Goal: Information Seeking & Learning: Learn about a topic

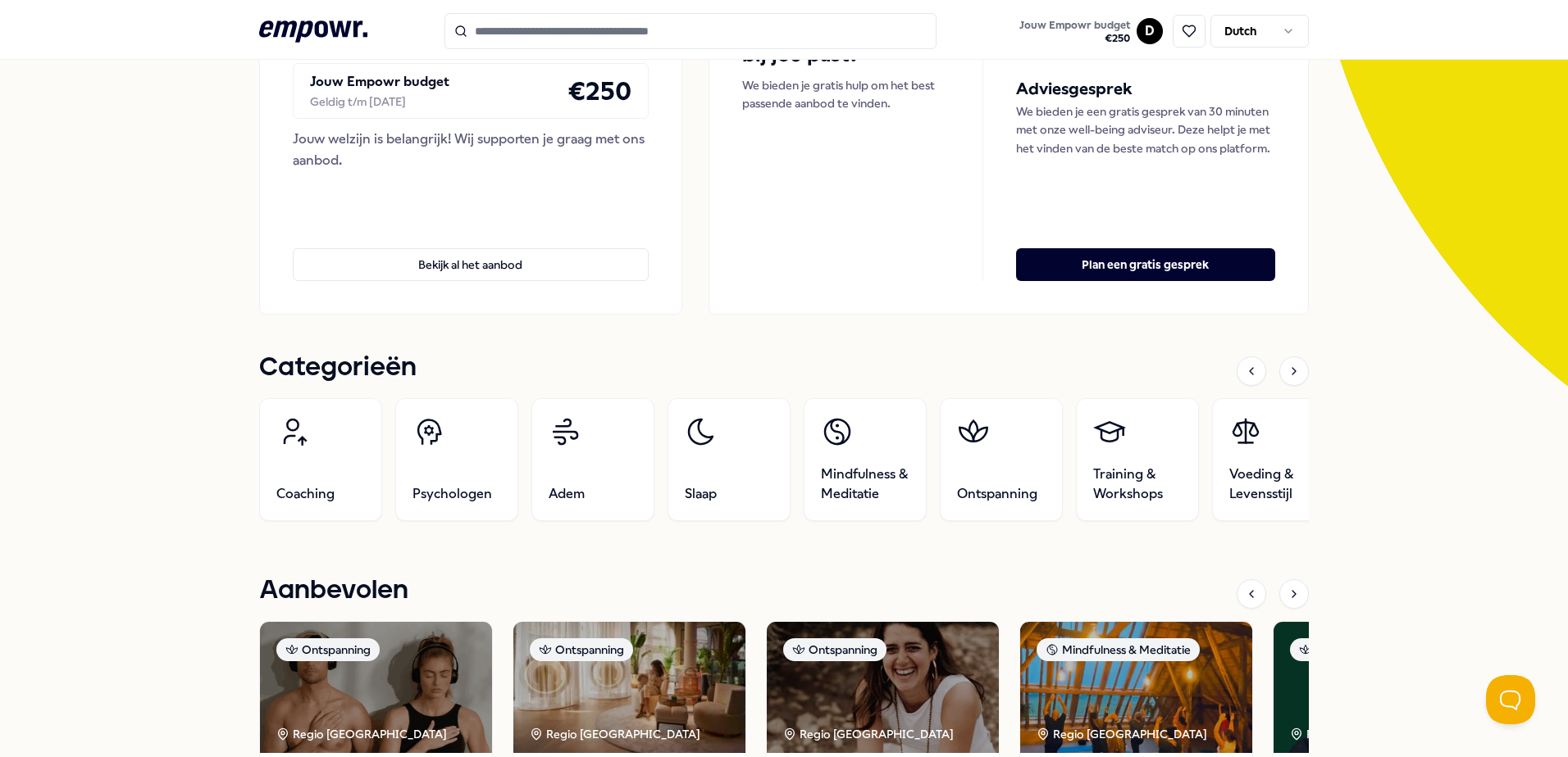
scroll to position [246, 0]
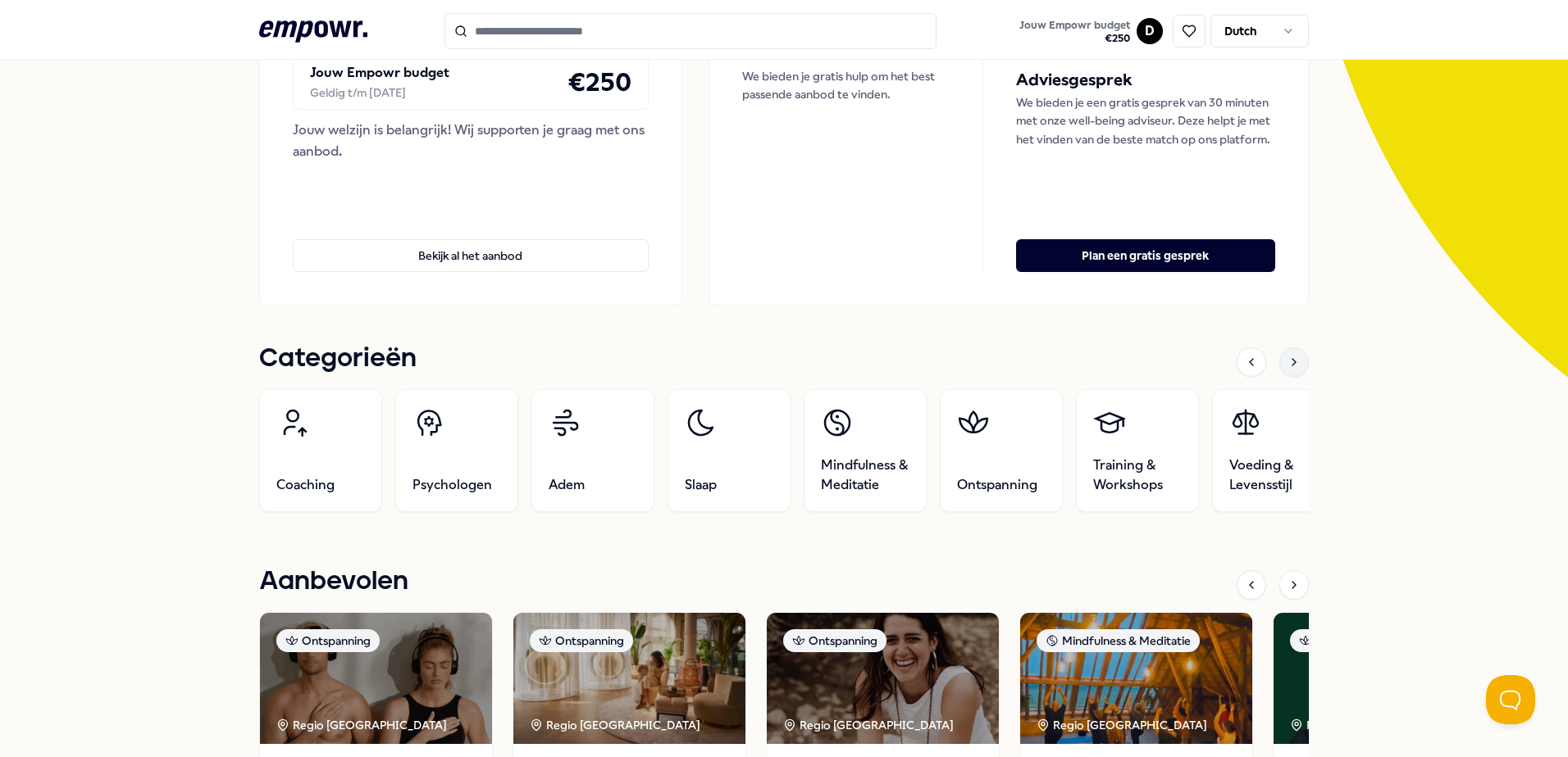
click at [1287, 360] on icon at bounding box center [1294, 362] width 13 height 13
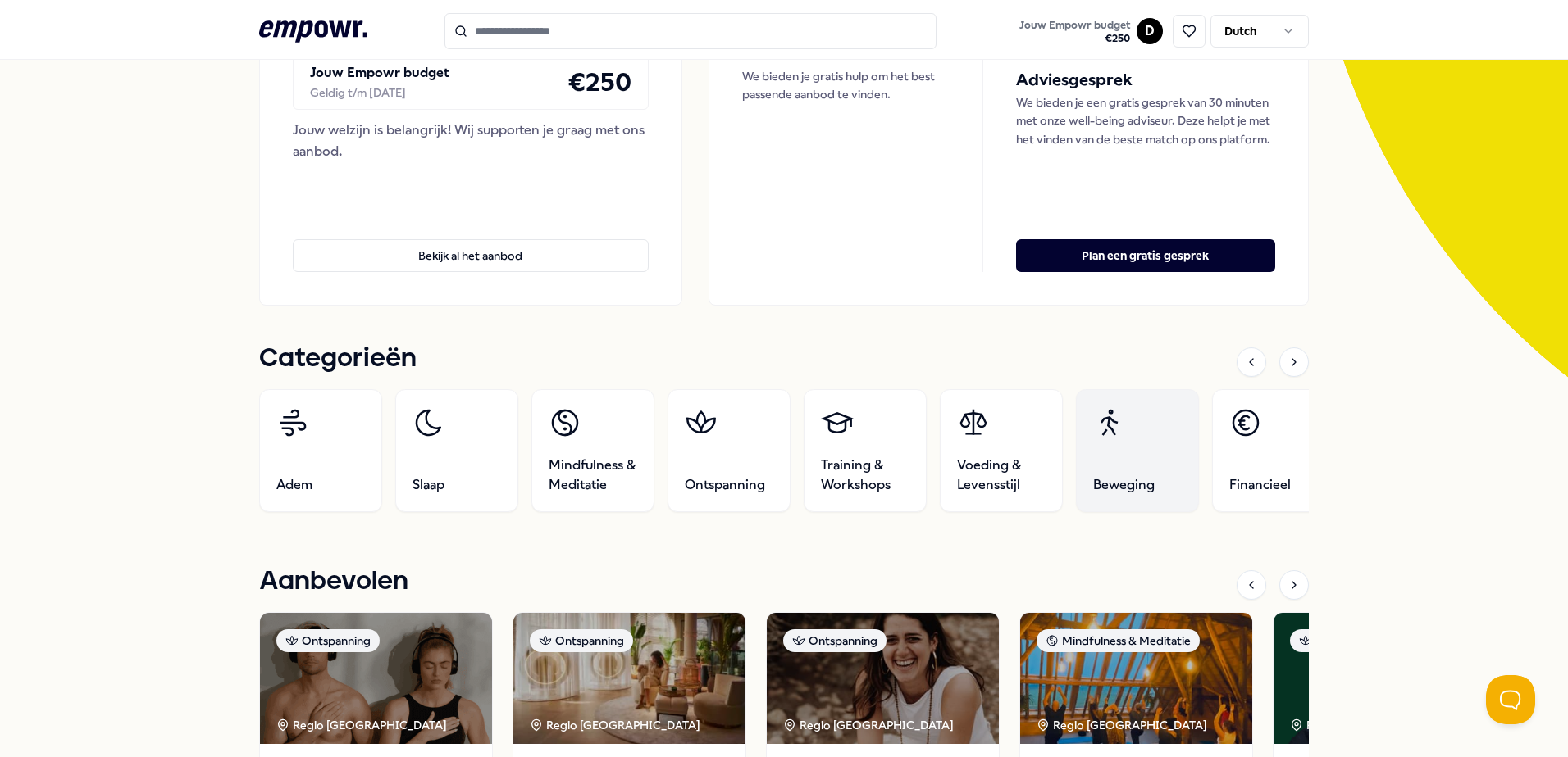
click at [1152, 453] on link "Beweging" at bounding box center [1137, 450] width 123 height 123
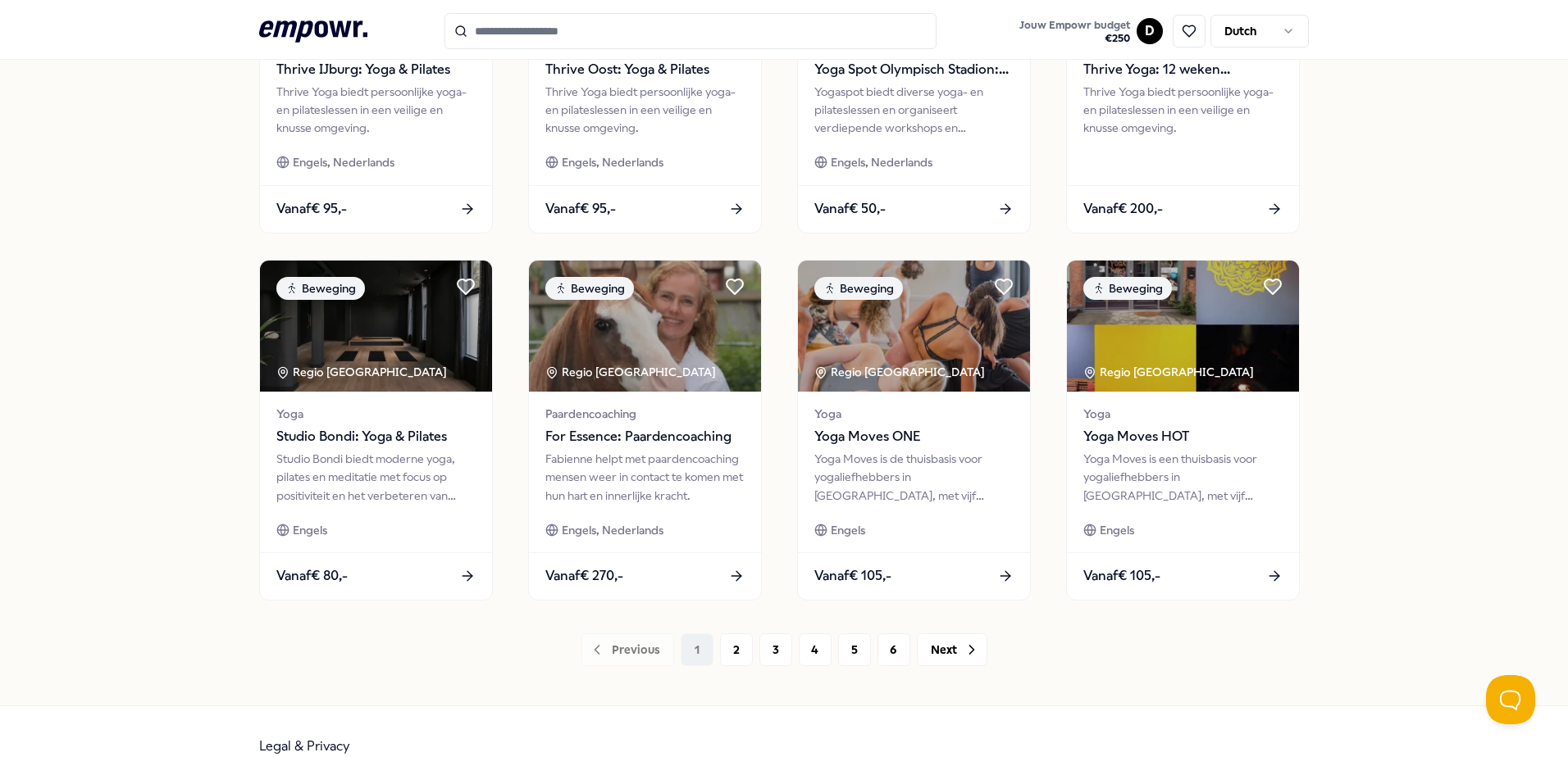
scroll to position [709, 0]
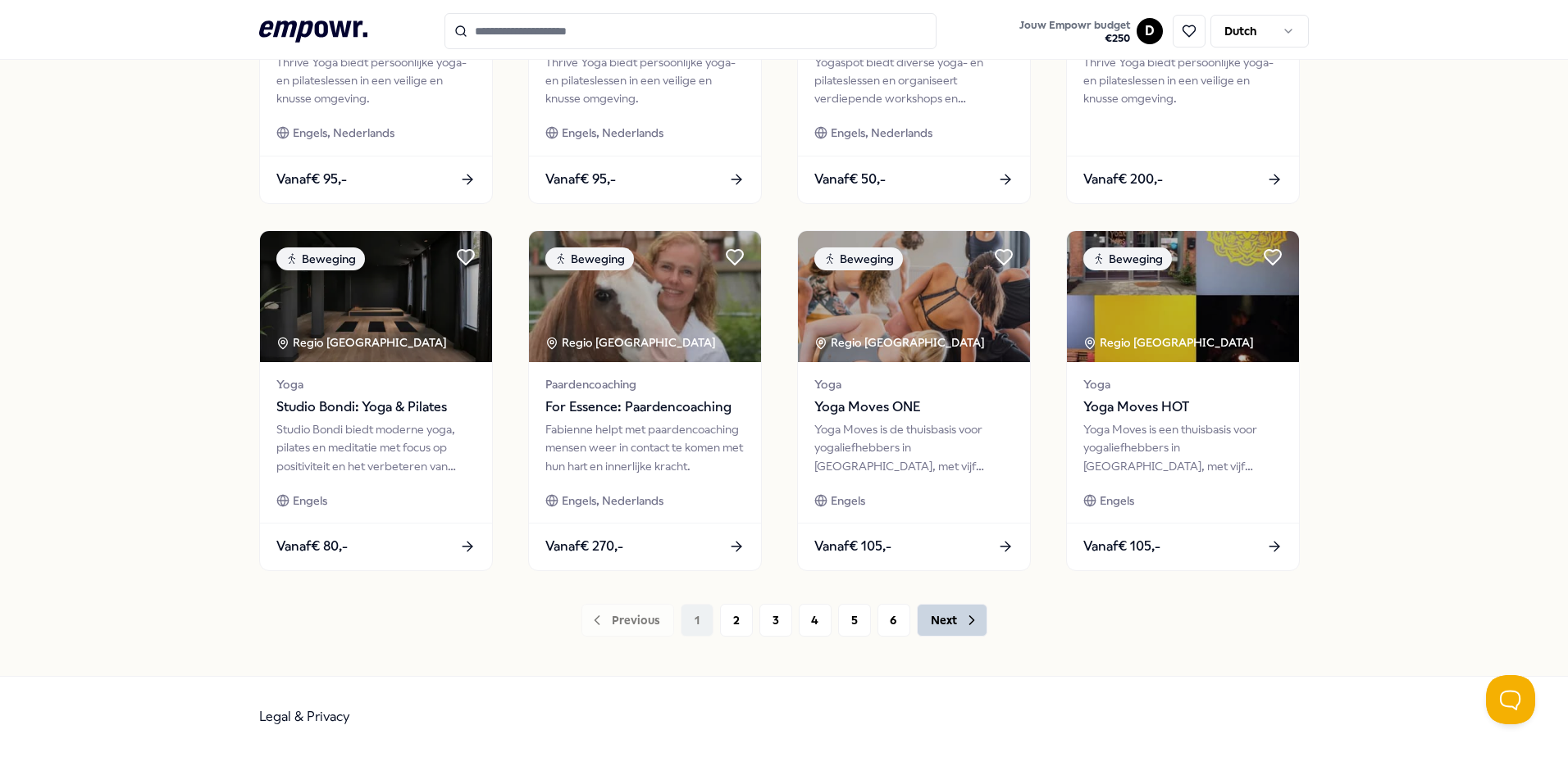
click at [949, 624] on button "Next" at bounding box center [952, 621] width 71 height 33
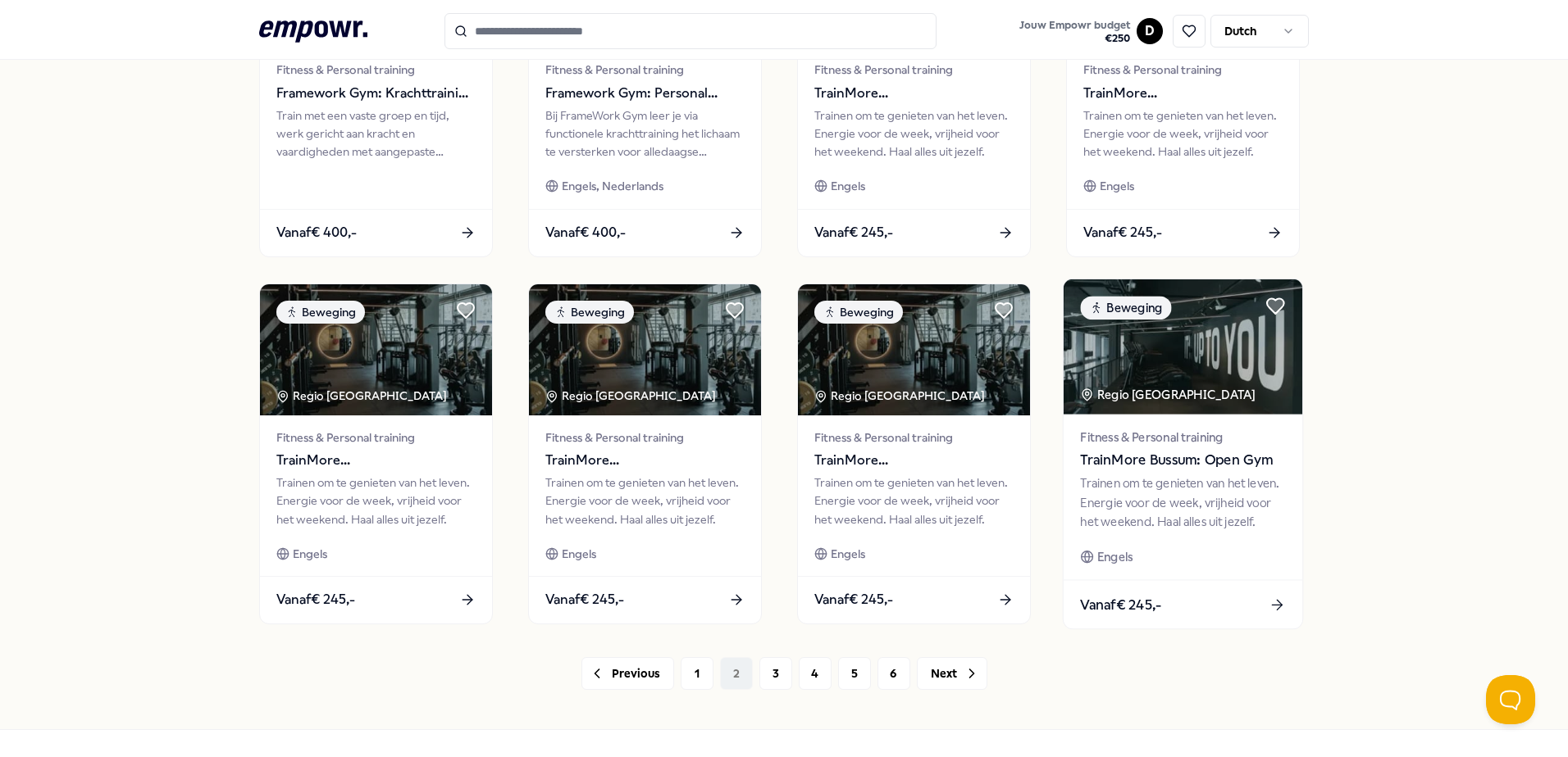
scroll to position [709, 0]
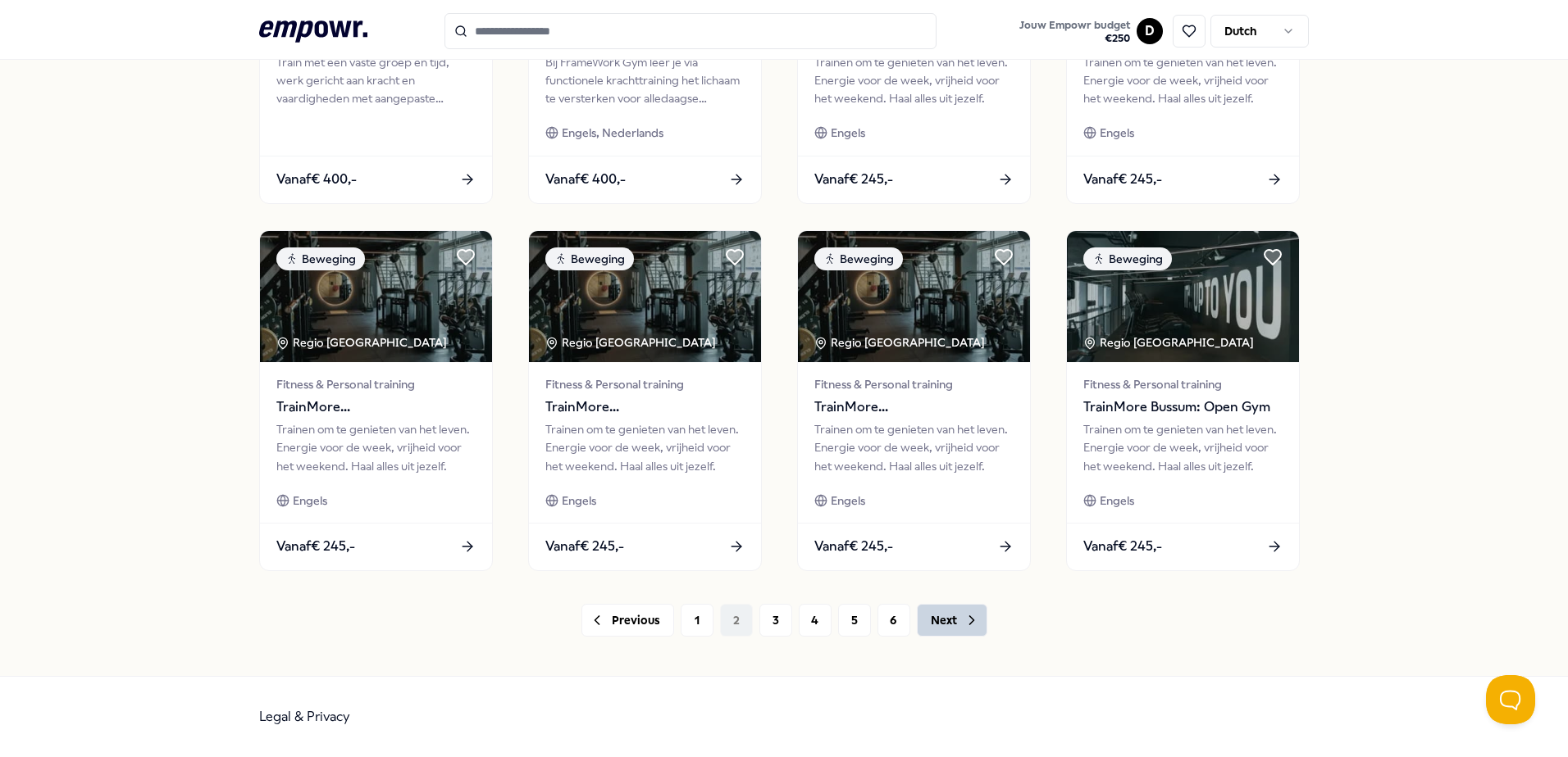
click at [943, 622] on button "Next" at bounding box center [952, 621] width 71 height 33
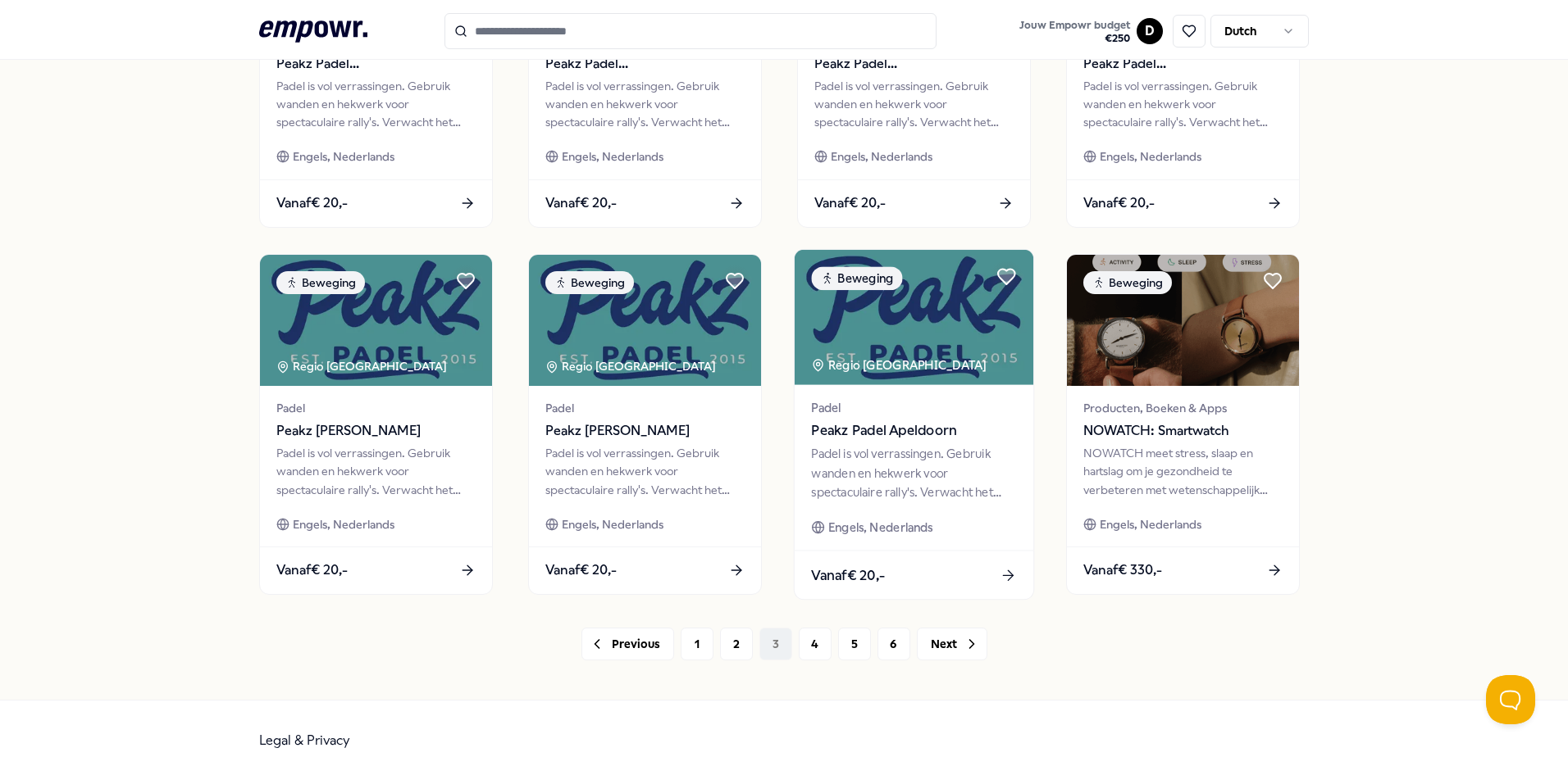
scroll to position [709, 0]
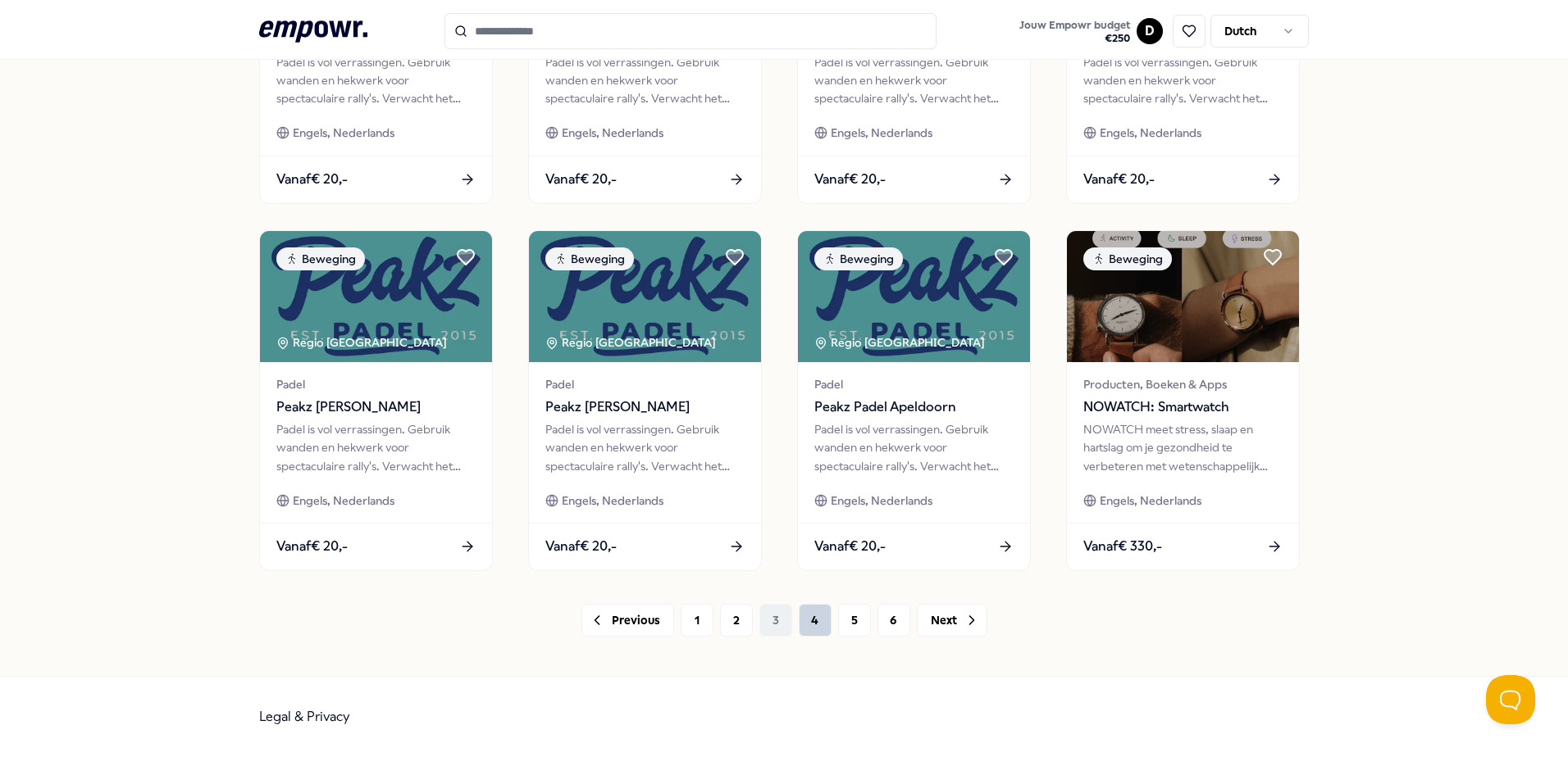
click at [812, 618] on button "4" at bounding box center [815, 621] width 33 height 33
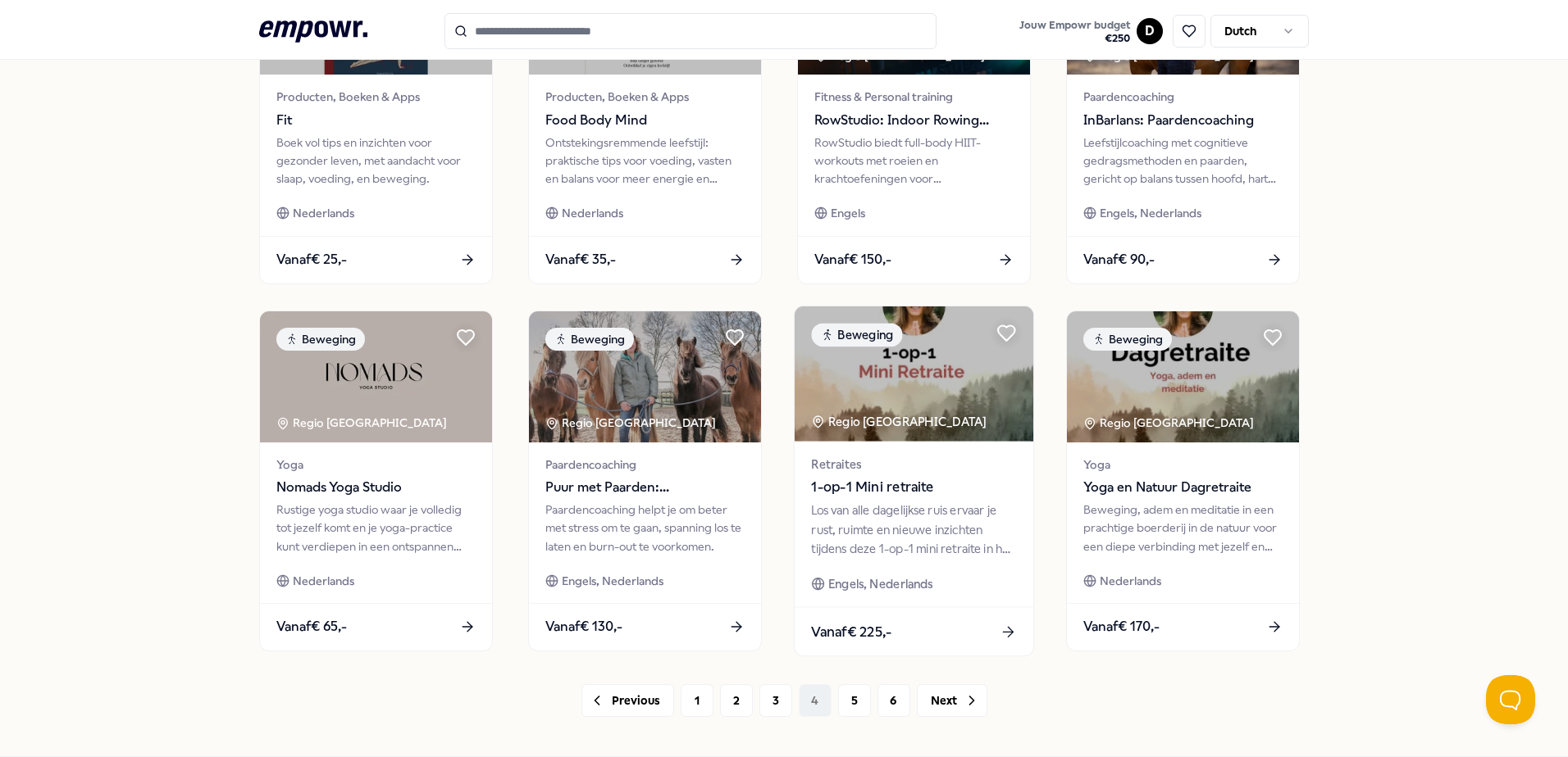
scroll to position [655, 0]
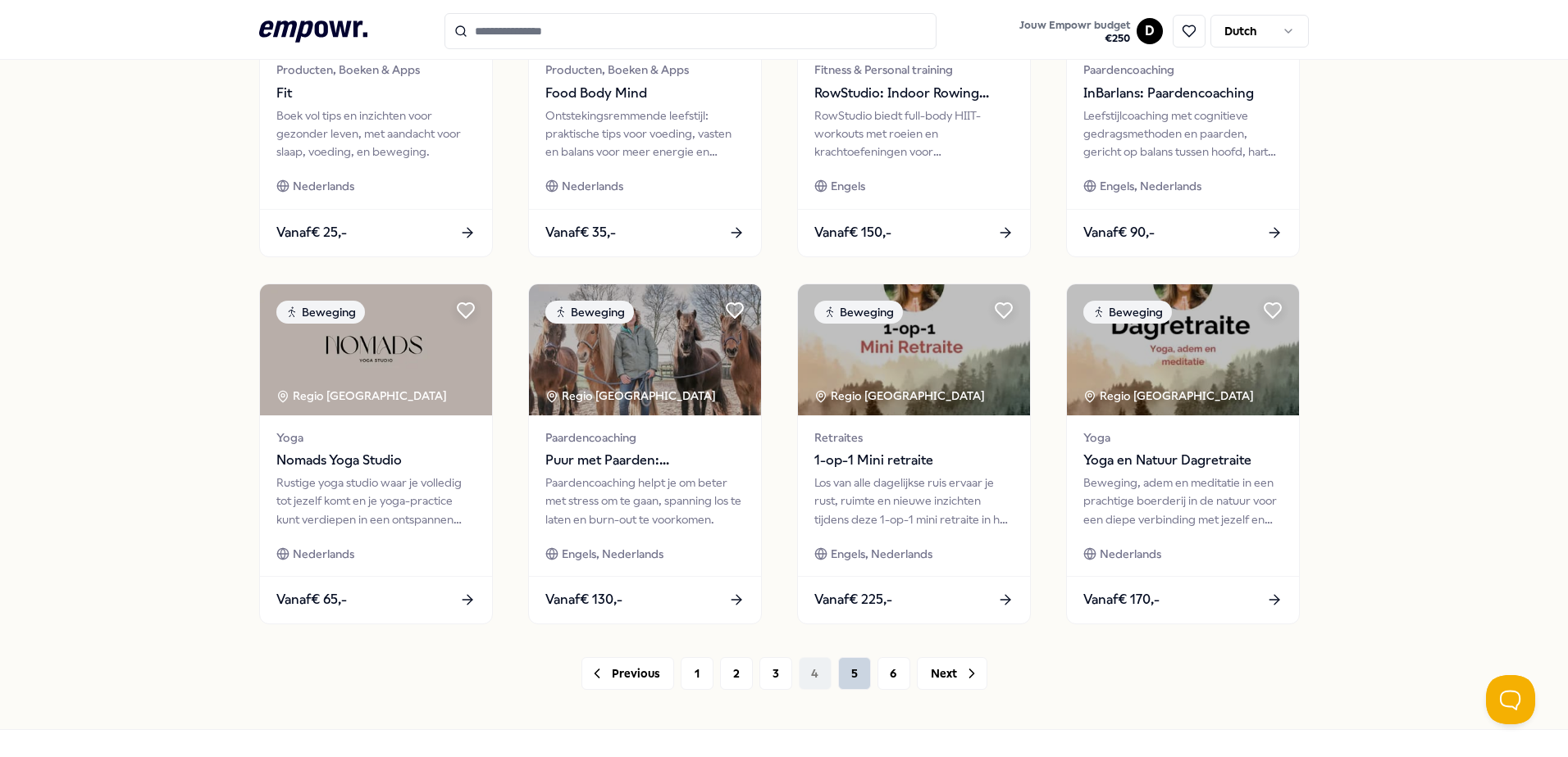
click at [843, 667] on button "5" at bounding box center [854, 673] width 33 height 33
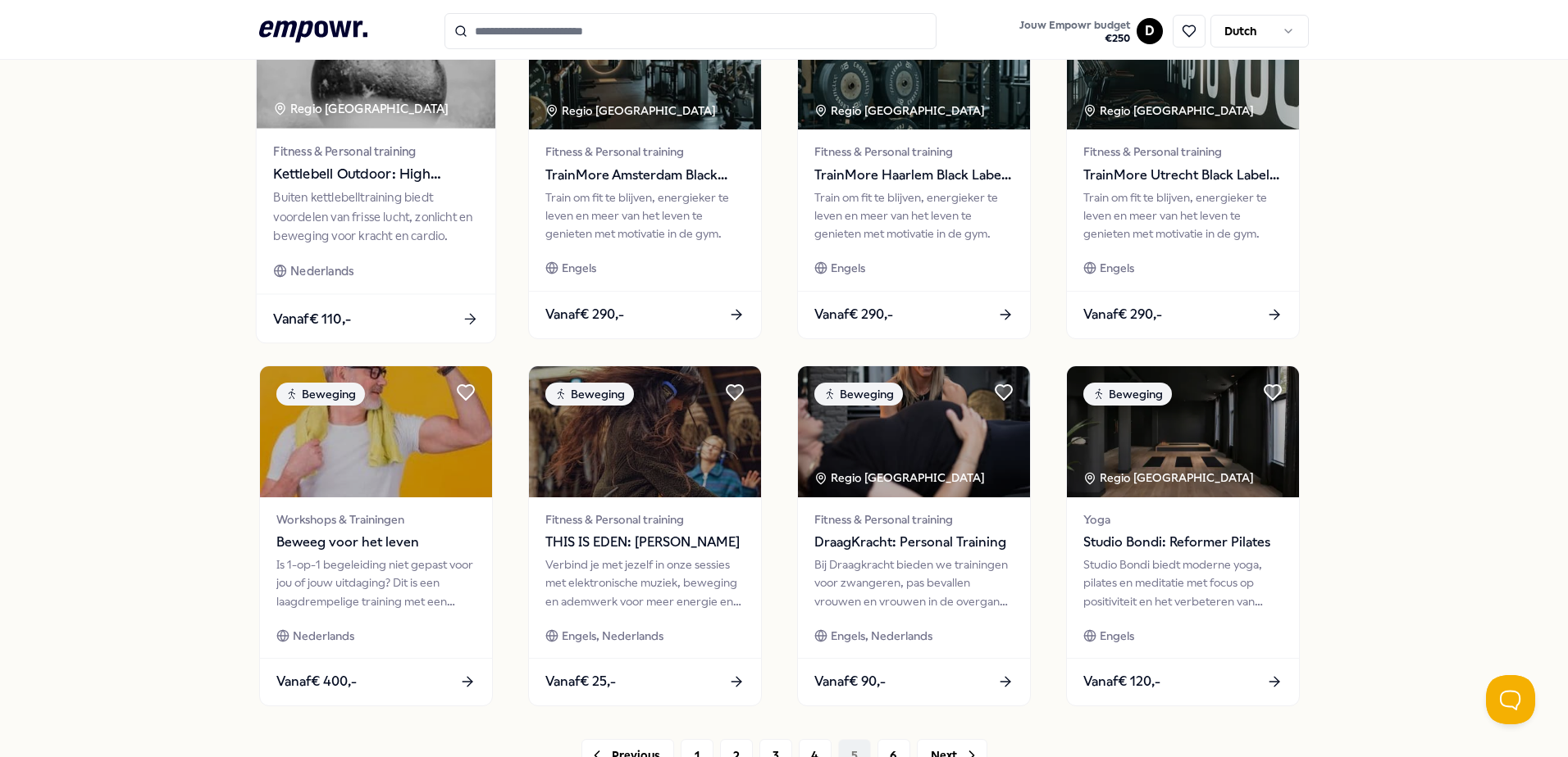
scroll to position [655, 0]
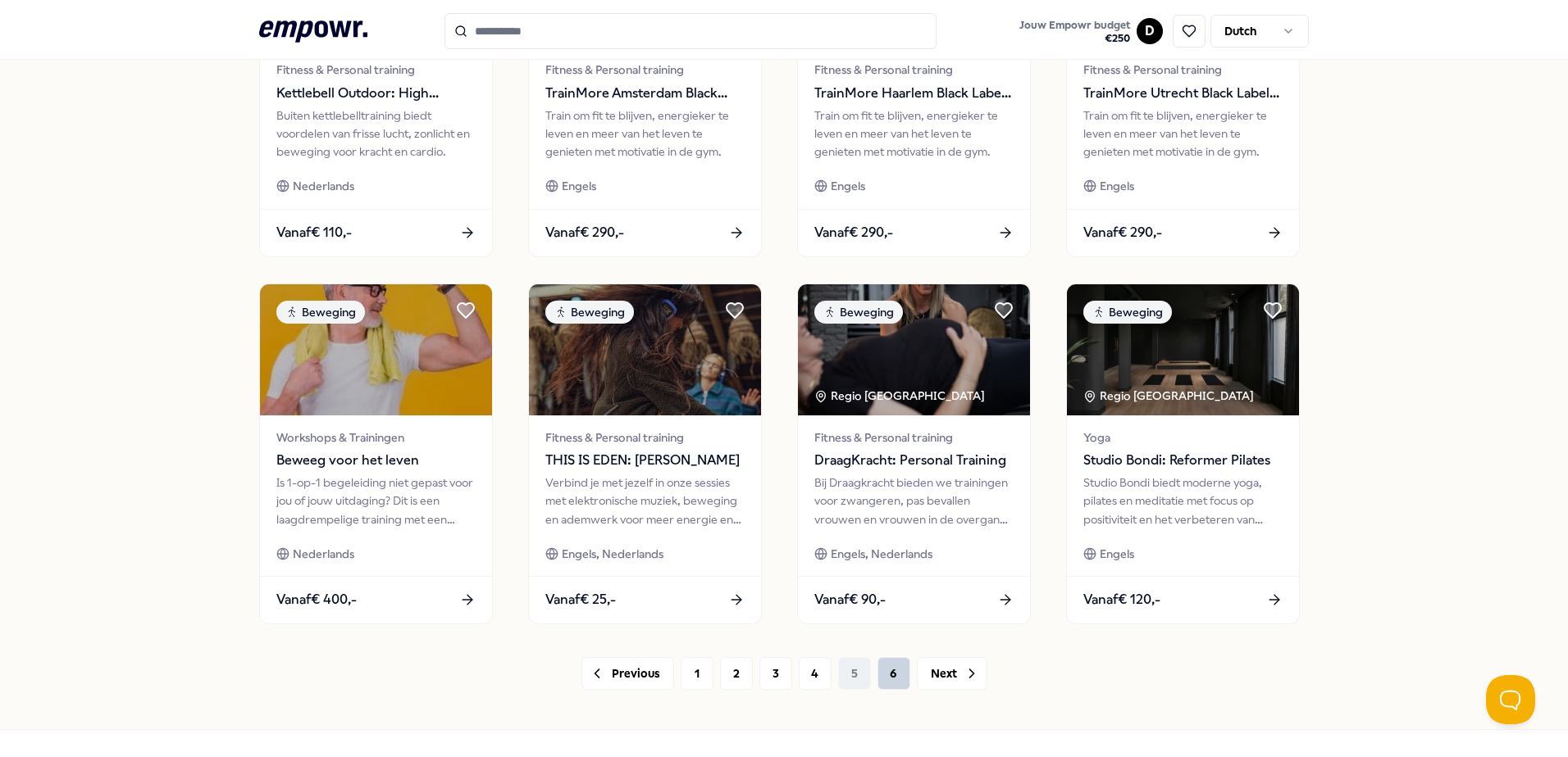
click at [888, 673] on button "6" at bounding box center [893, 673] width 33 height 33
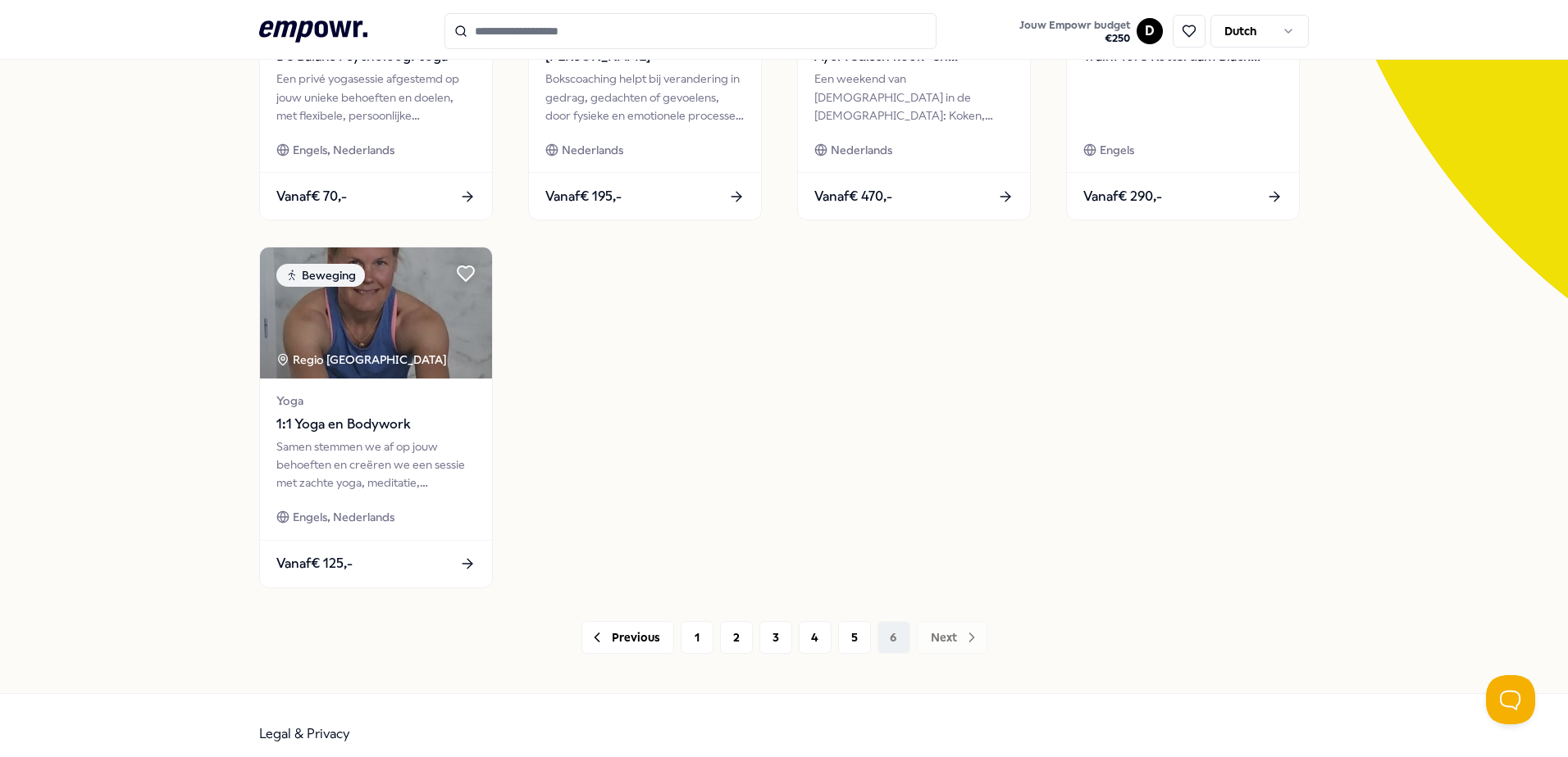
scroll to position [341, 0]
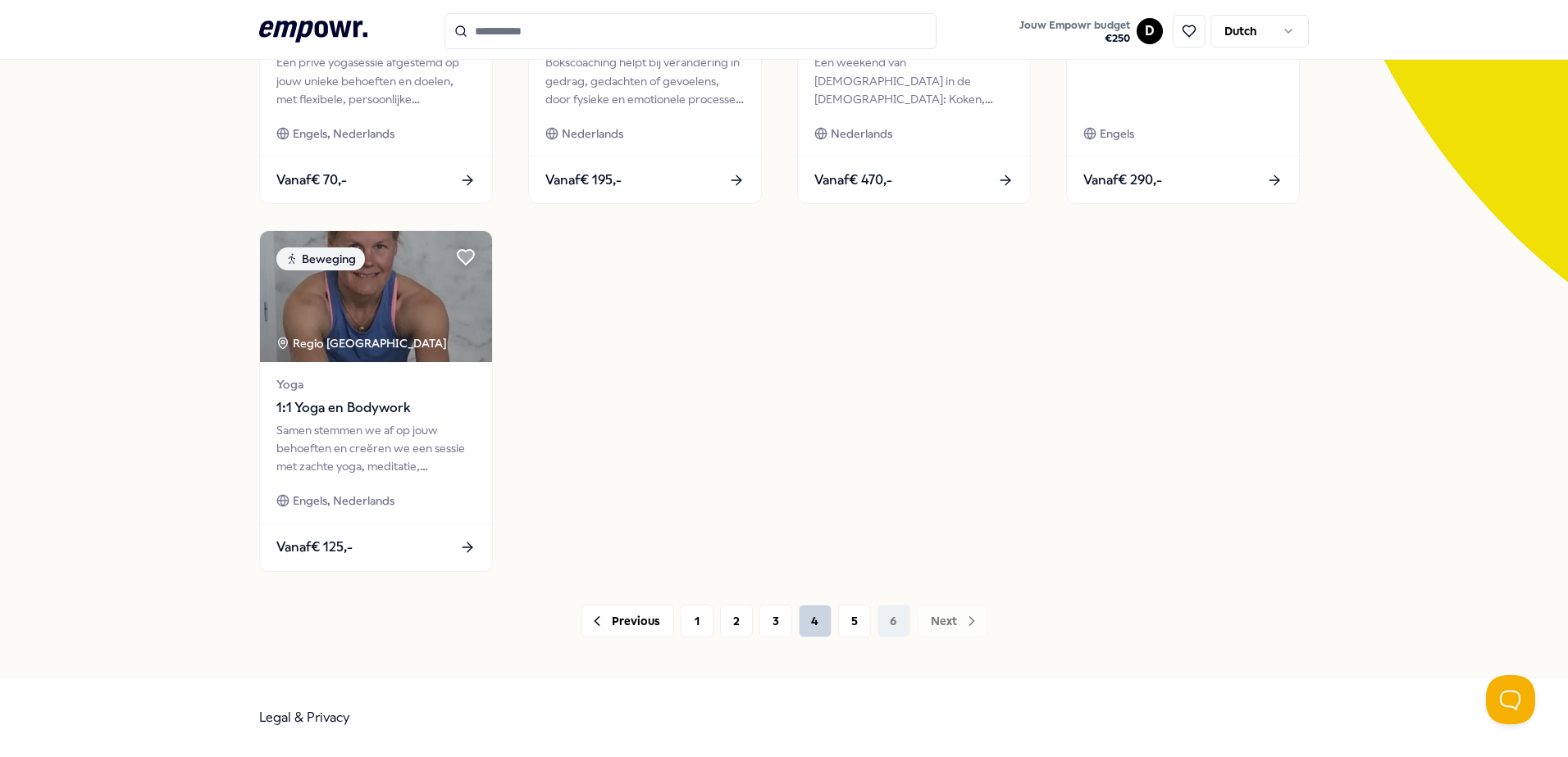
click at [806, 625] on button "4" at bounding box center [815, 622] width 33 height 33
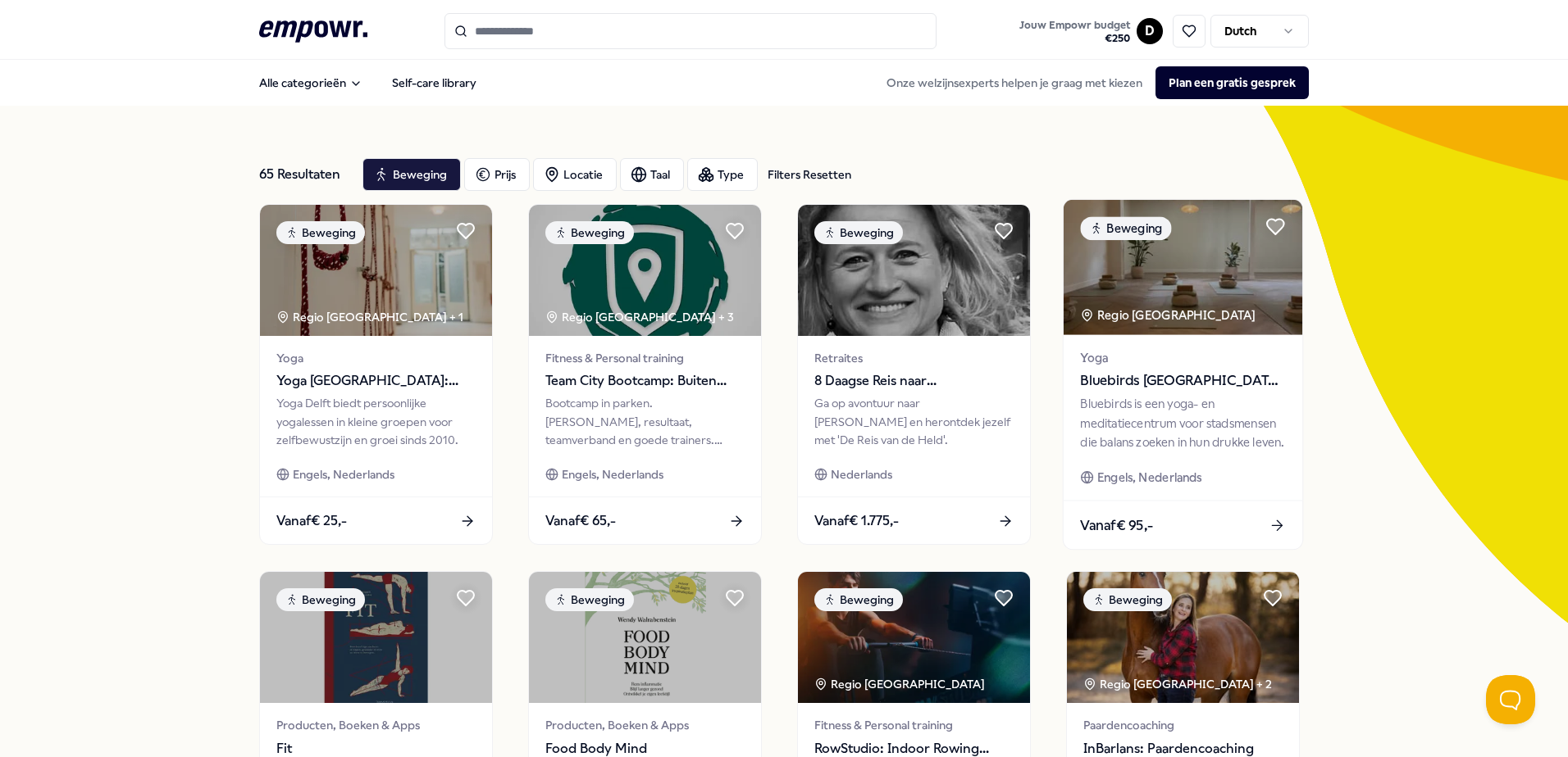
click at [1184, 374] on span "Bluebirds [GEOGRAPHIC_DATA]: Yoga & Welzijn" at bounding box center [1182, 380] width 205 height 21
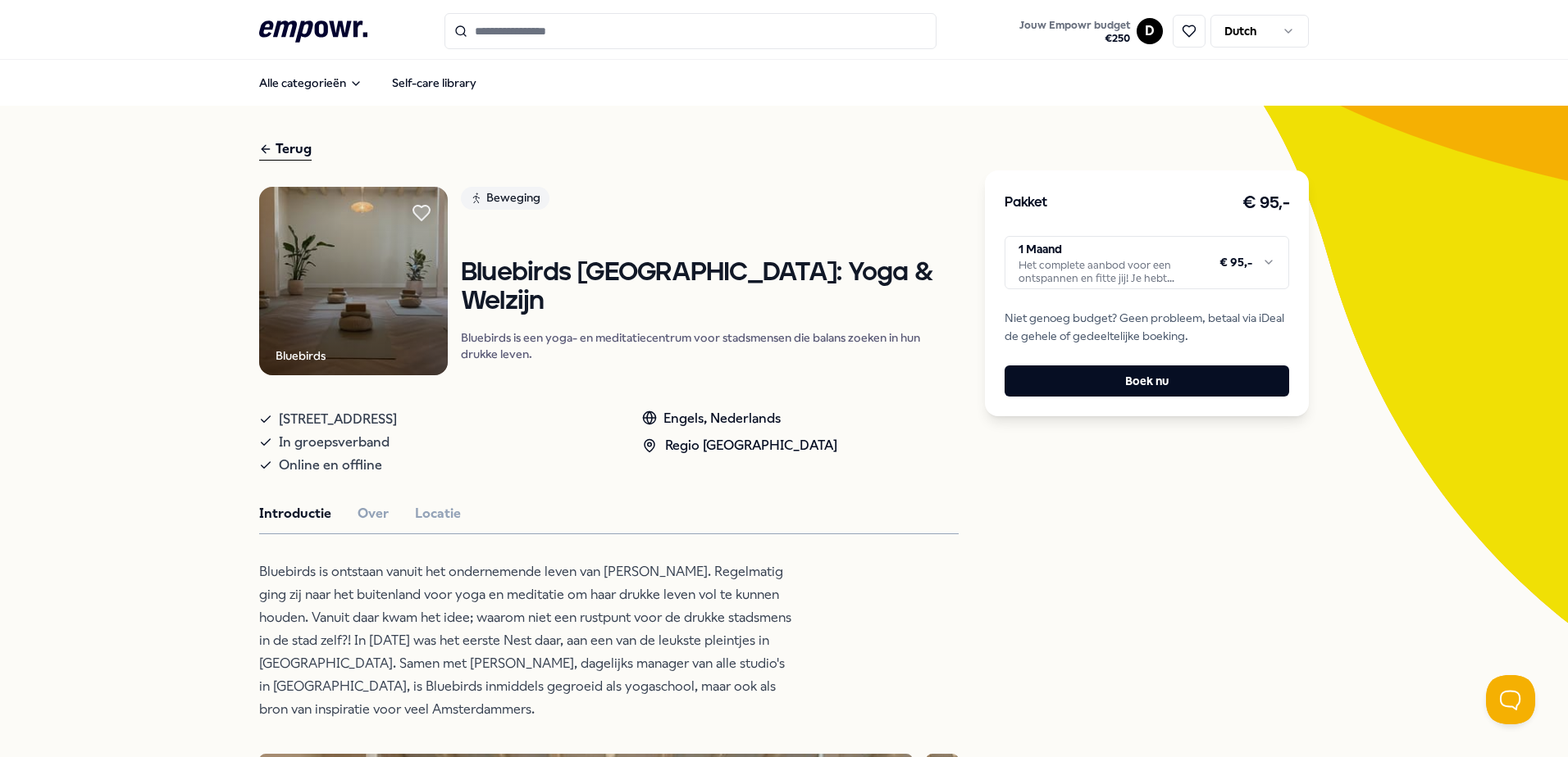
click at [1264, 265] on html ".empowr-logo_svg__cls-1{fill:#03032f} Jouw Empowr budget € 250 D Dutch Alle cat…" at bounding box center [784, 378] width 1568 height 757
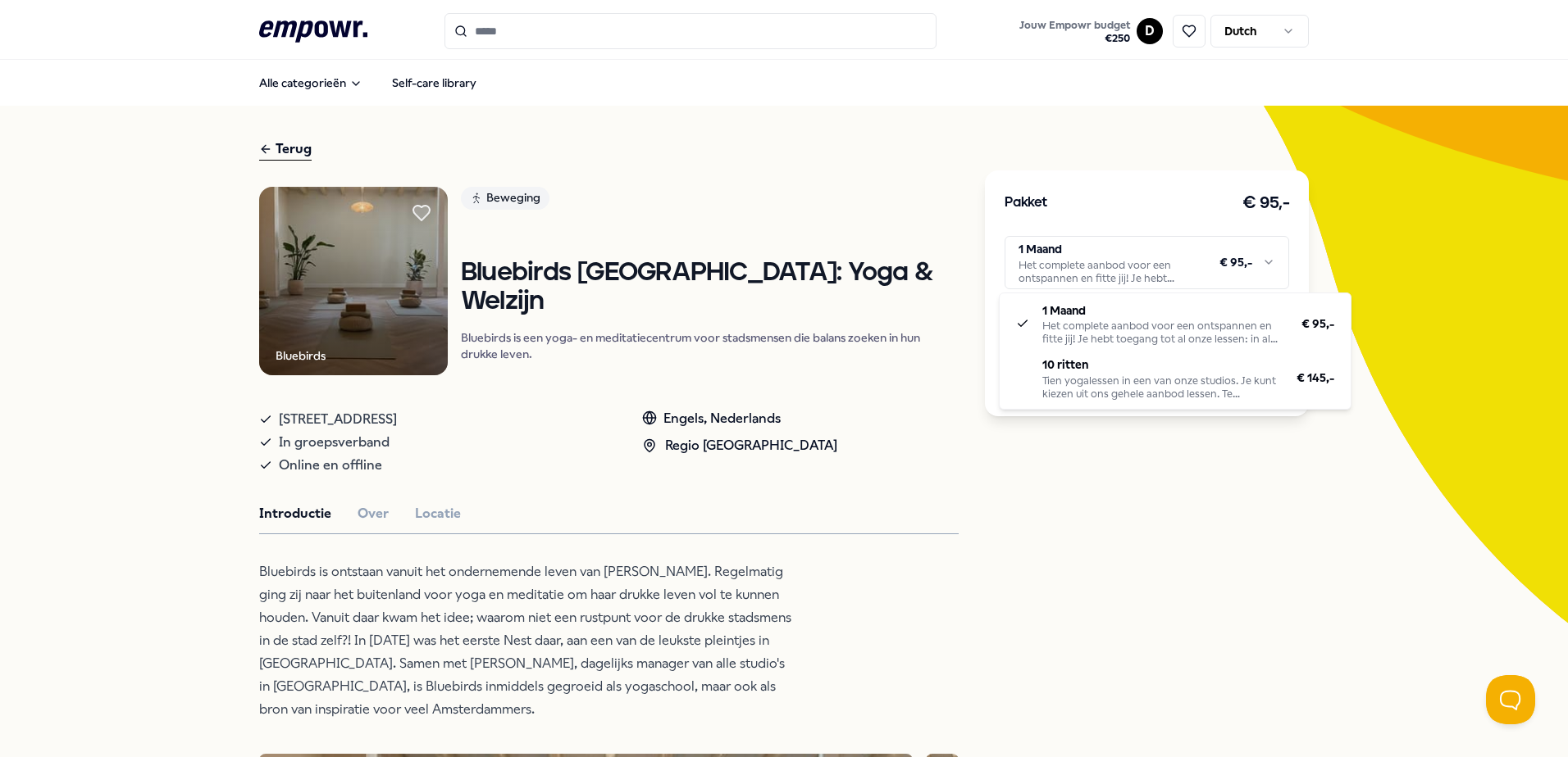
click at [1188, 509] on html ".empowr-logo_svg__cls-1{fill:#03032f} Jouw Empowr budget € 250 D Dutch Alle cat…" at bounding box center [784, 378] width 1568 height 757
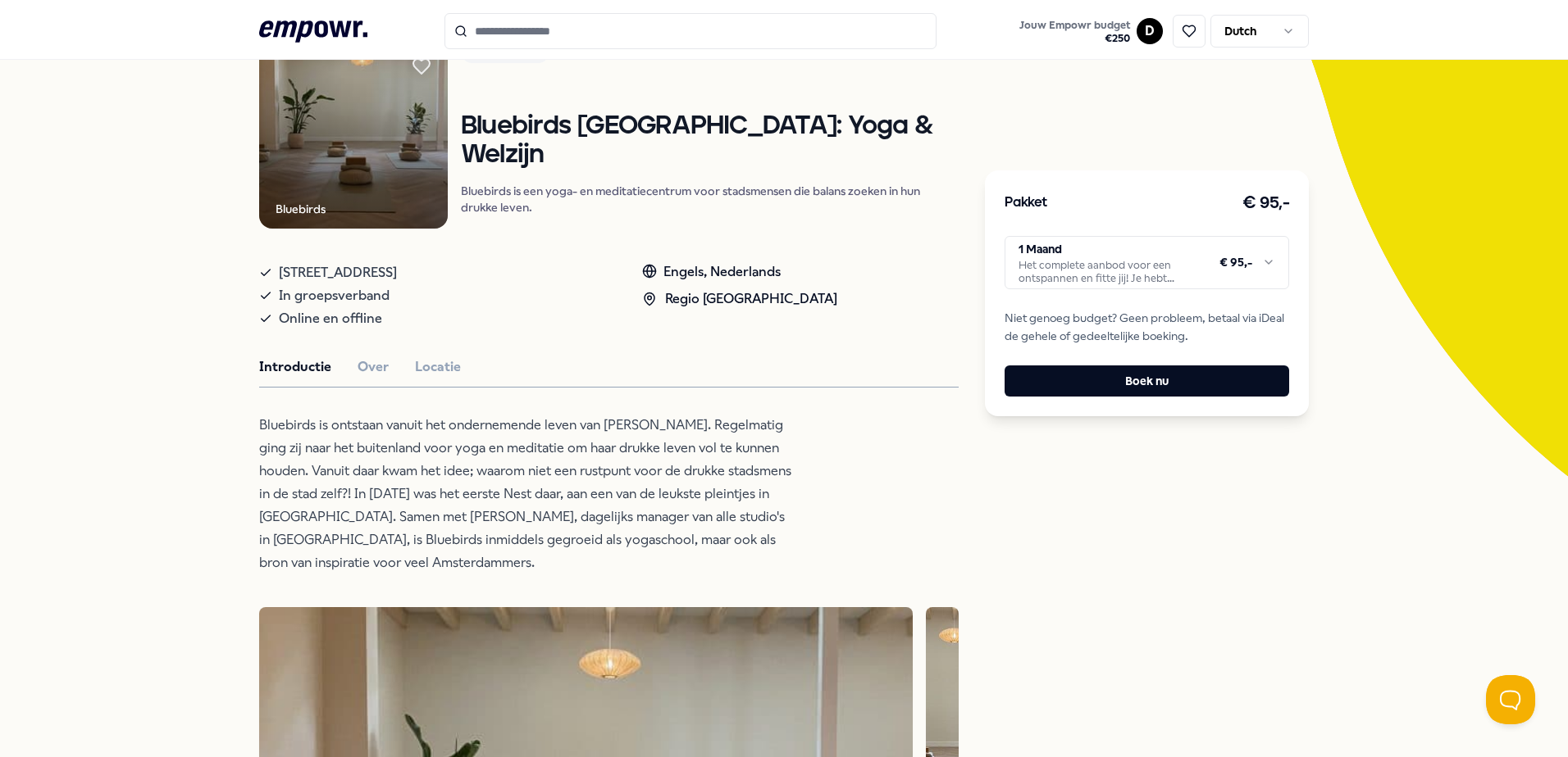
scroll to position [172, 0]
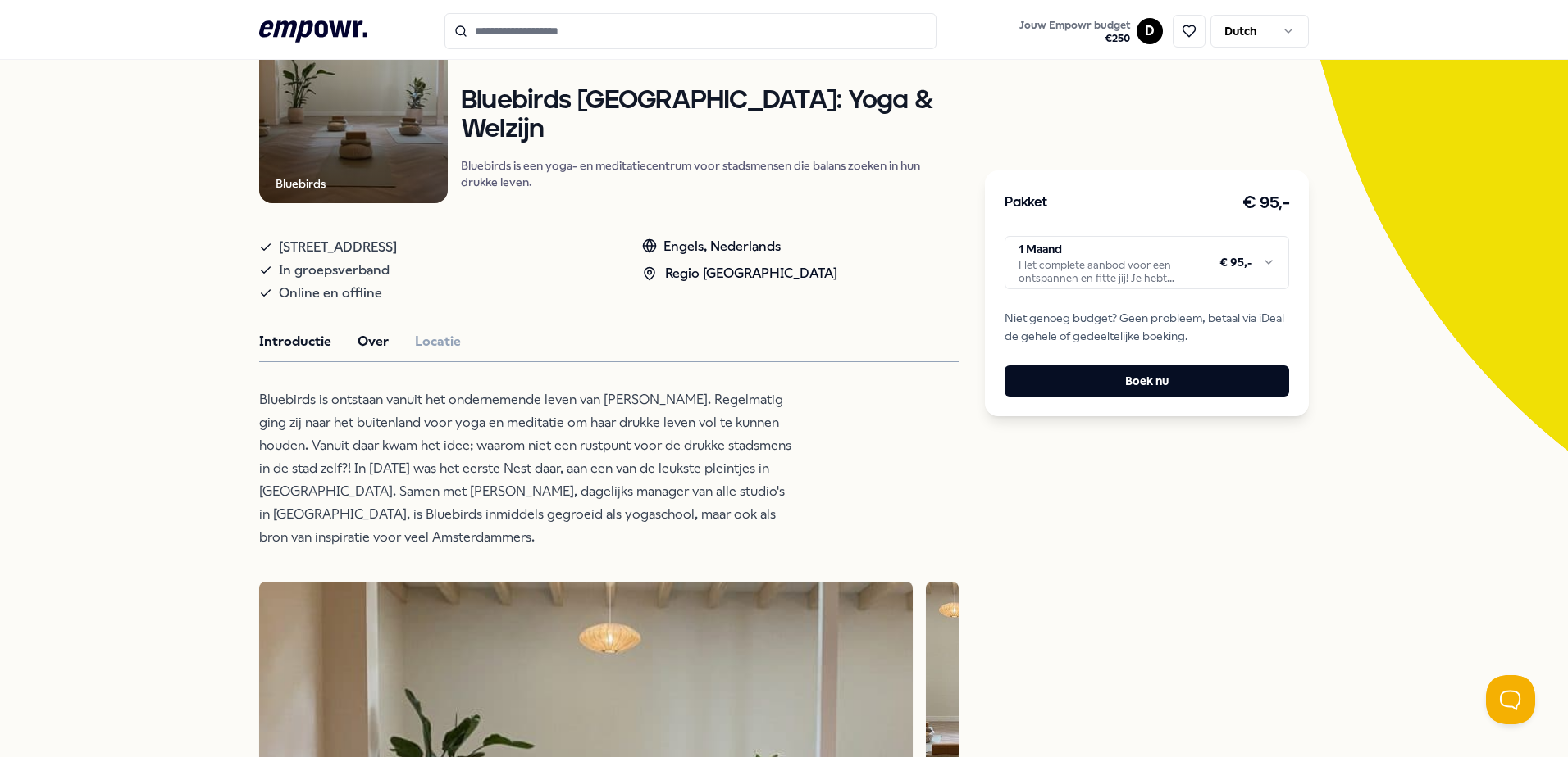
click at [368, 343] on button "Over" at bounding box center [373, 341] width 31 height 21
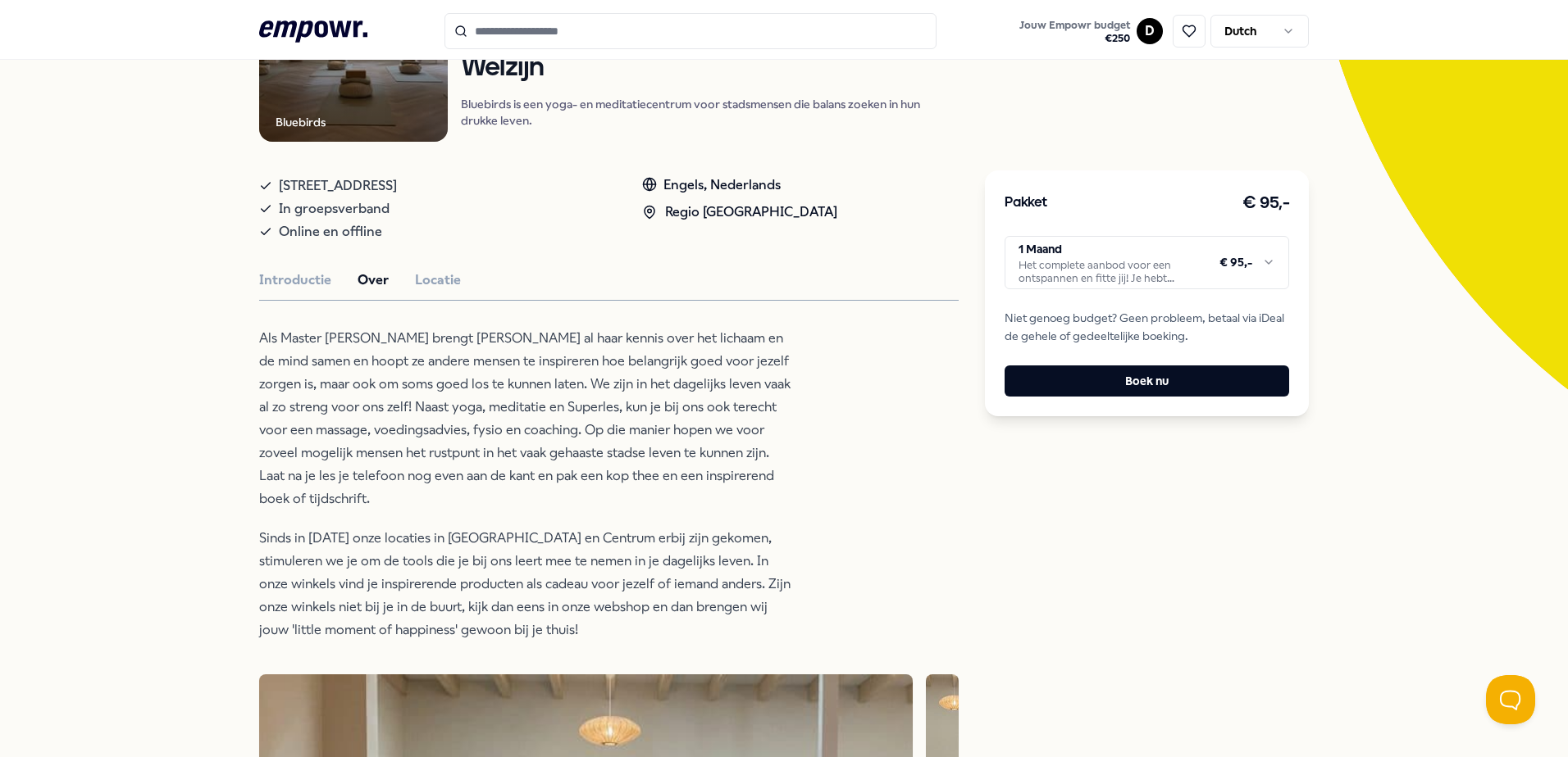
scroll to position [336, 0]
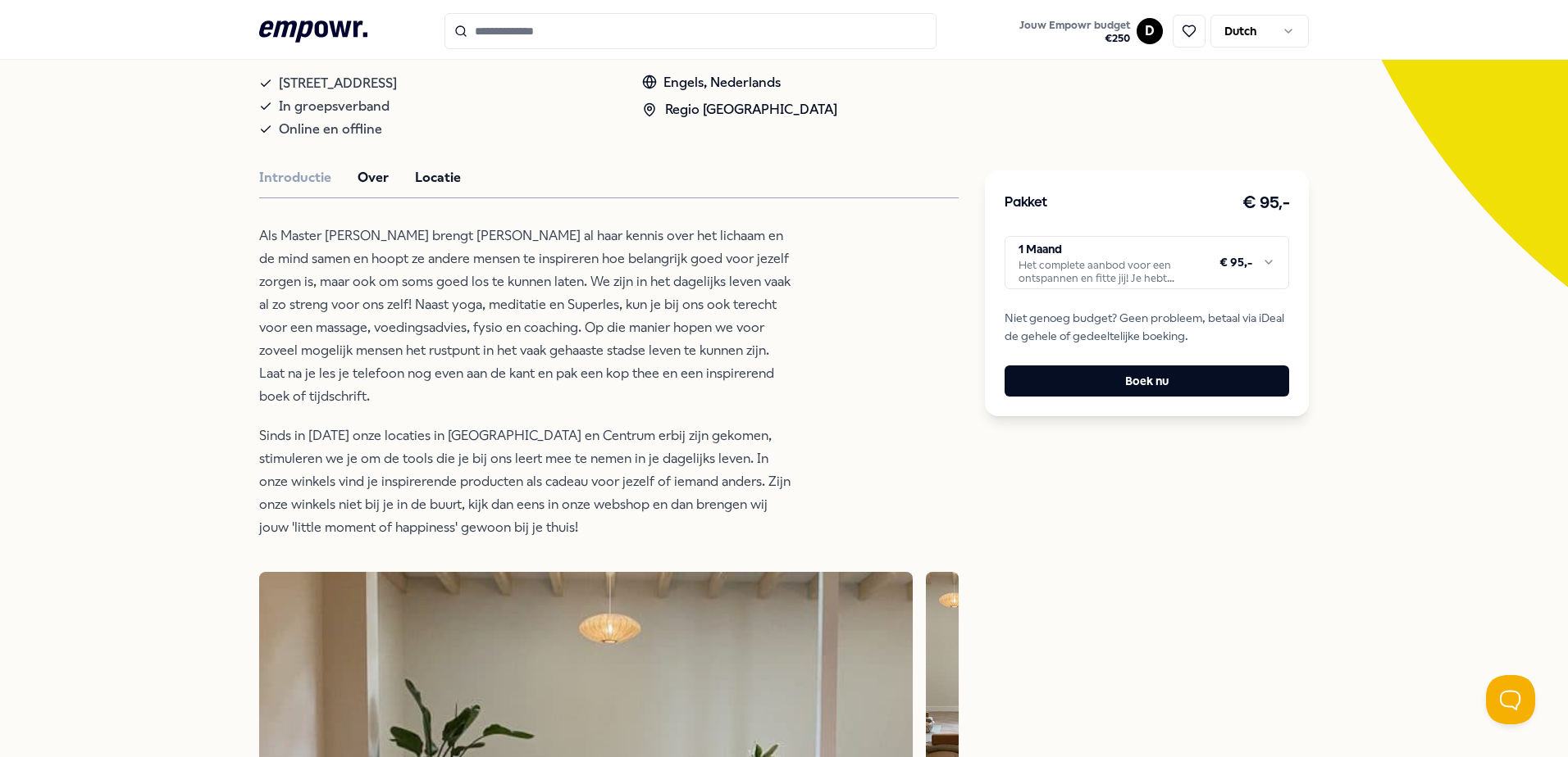
click at [442, 186] on button "Locatie" at bounding box center [438, 177] width 46 height 21
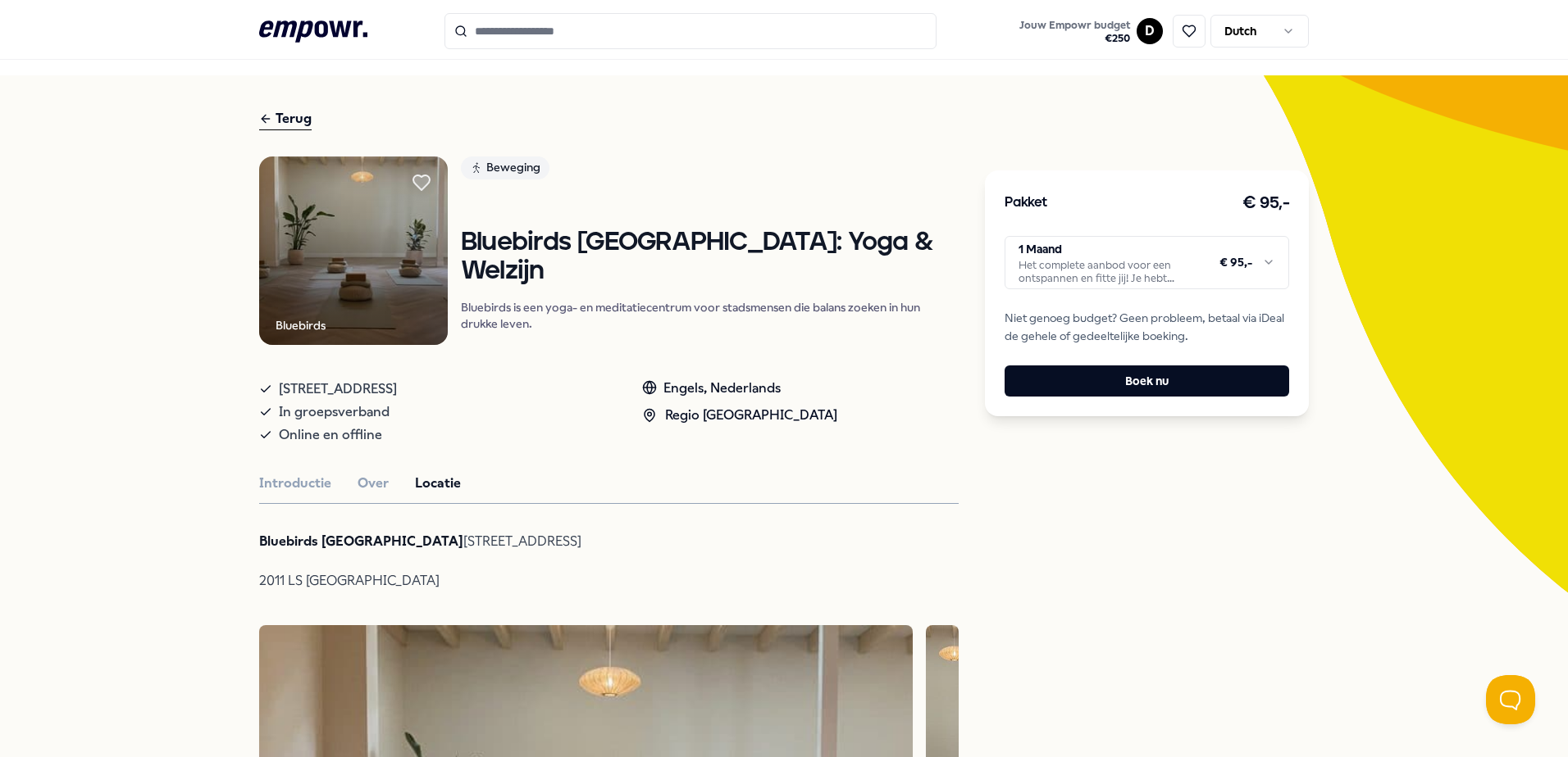
scroll to position [8, 0]
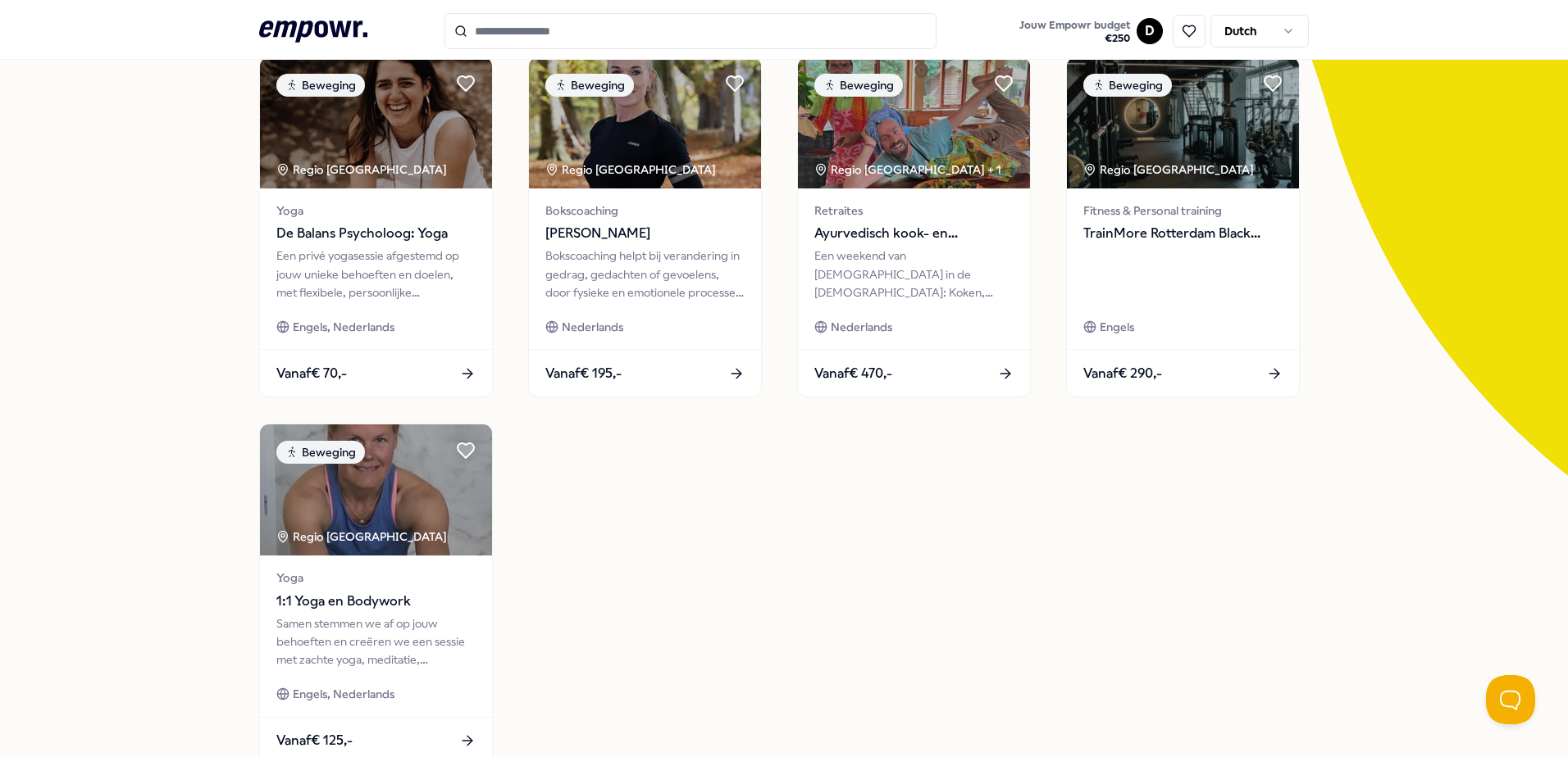
scroll to position [164, 0]
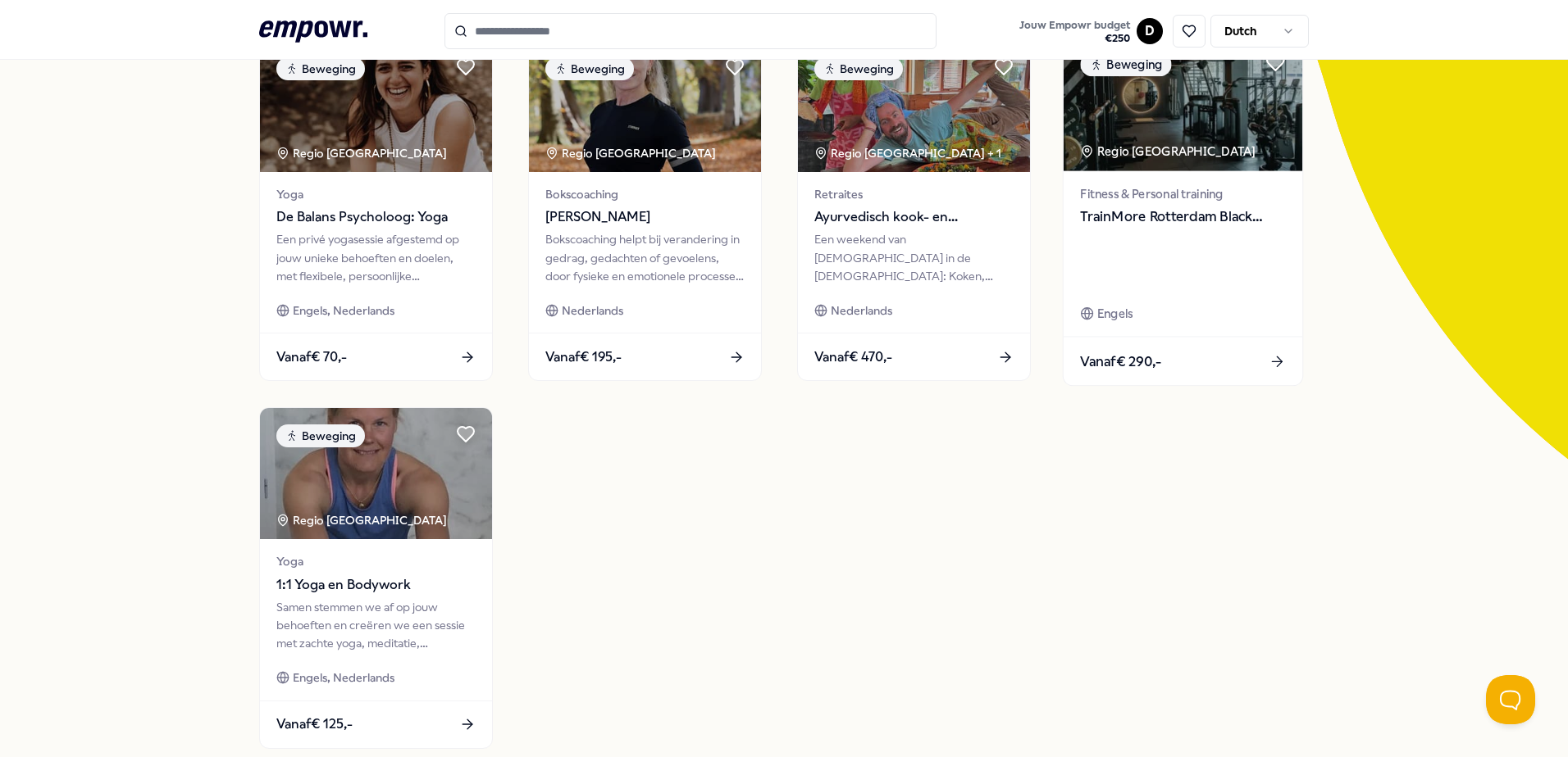
click at [1153, 360] on span "Vanaf € 290,-" at bounding box center [1119, 361] width 81 height 21
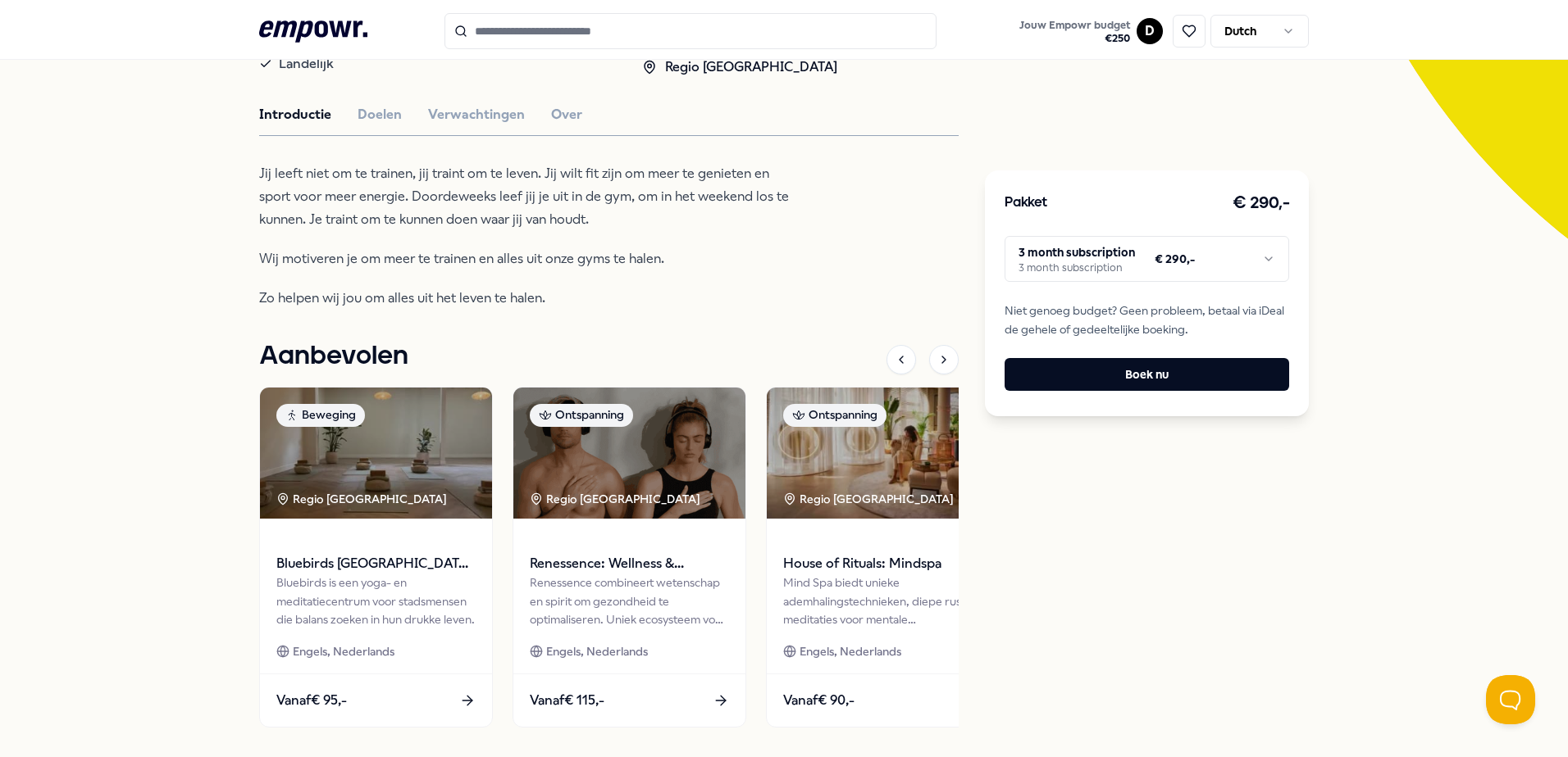
scroll to position [188, 0]
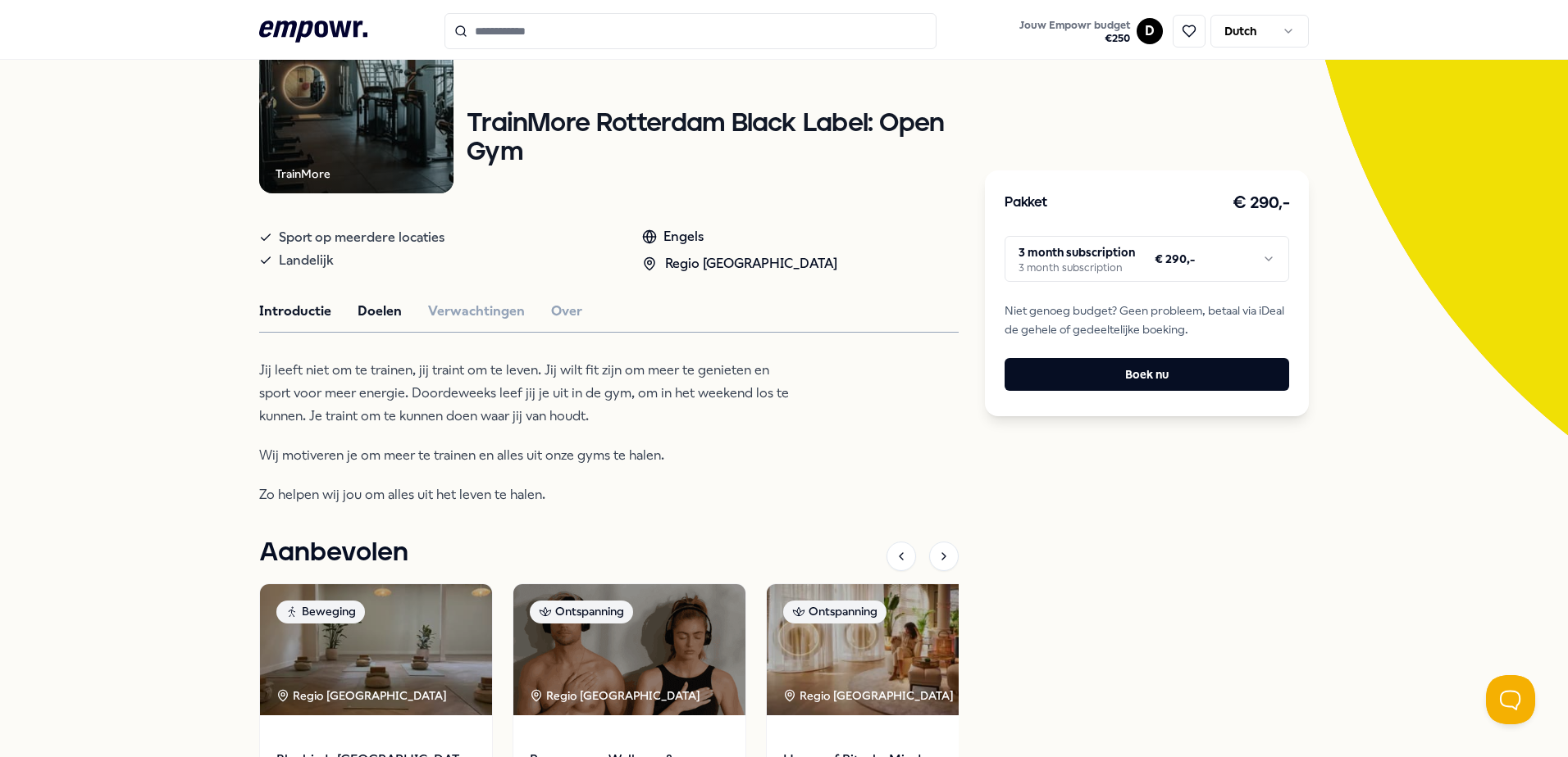
click at [360, 310] on button "Doelen" at bounding box center [380, 310] width 44 height 21
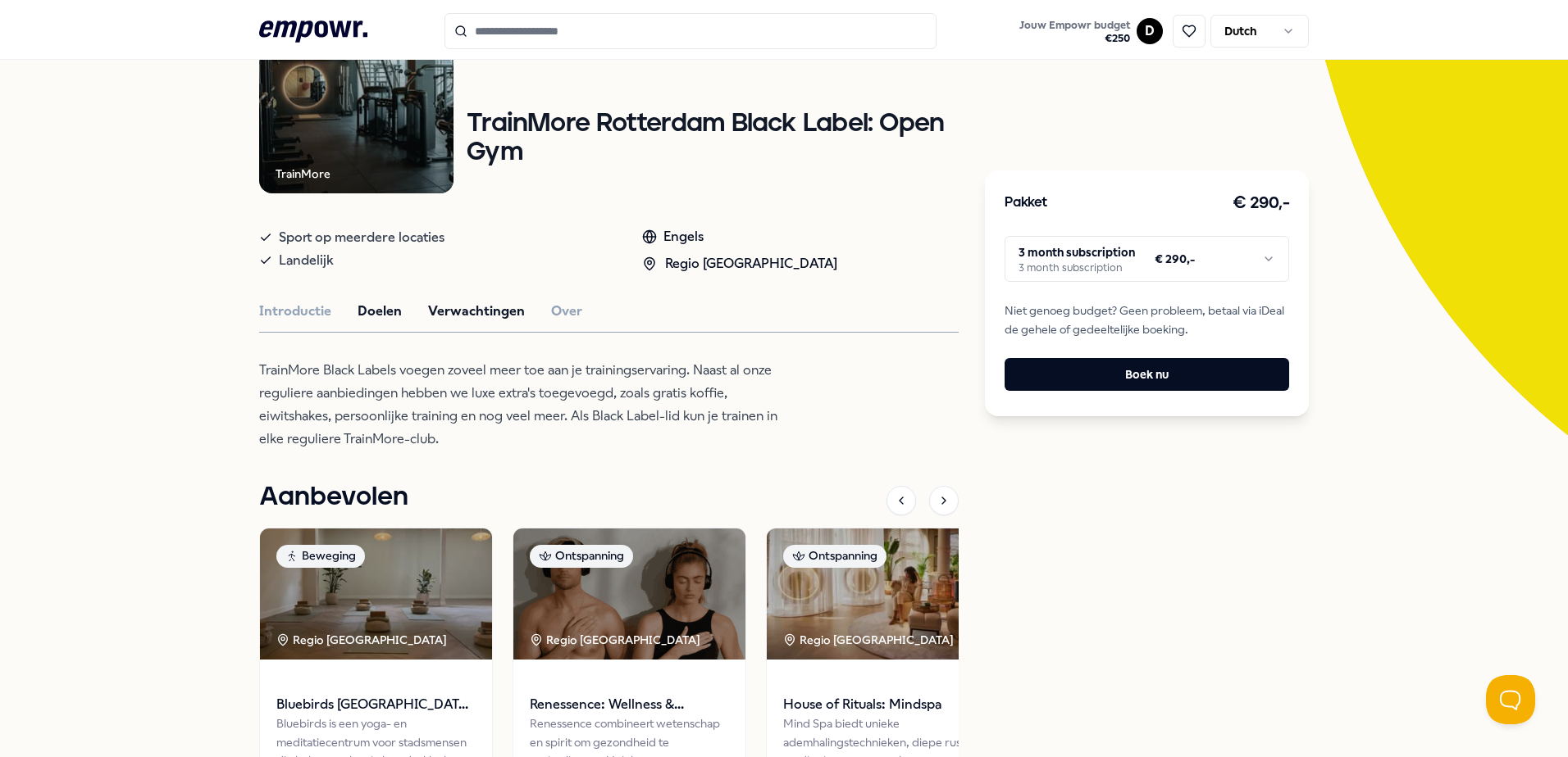
click at [444, 307] on button "Verwachtingen" at bounding box center [476, 310] width 97 height 21
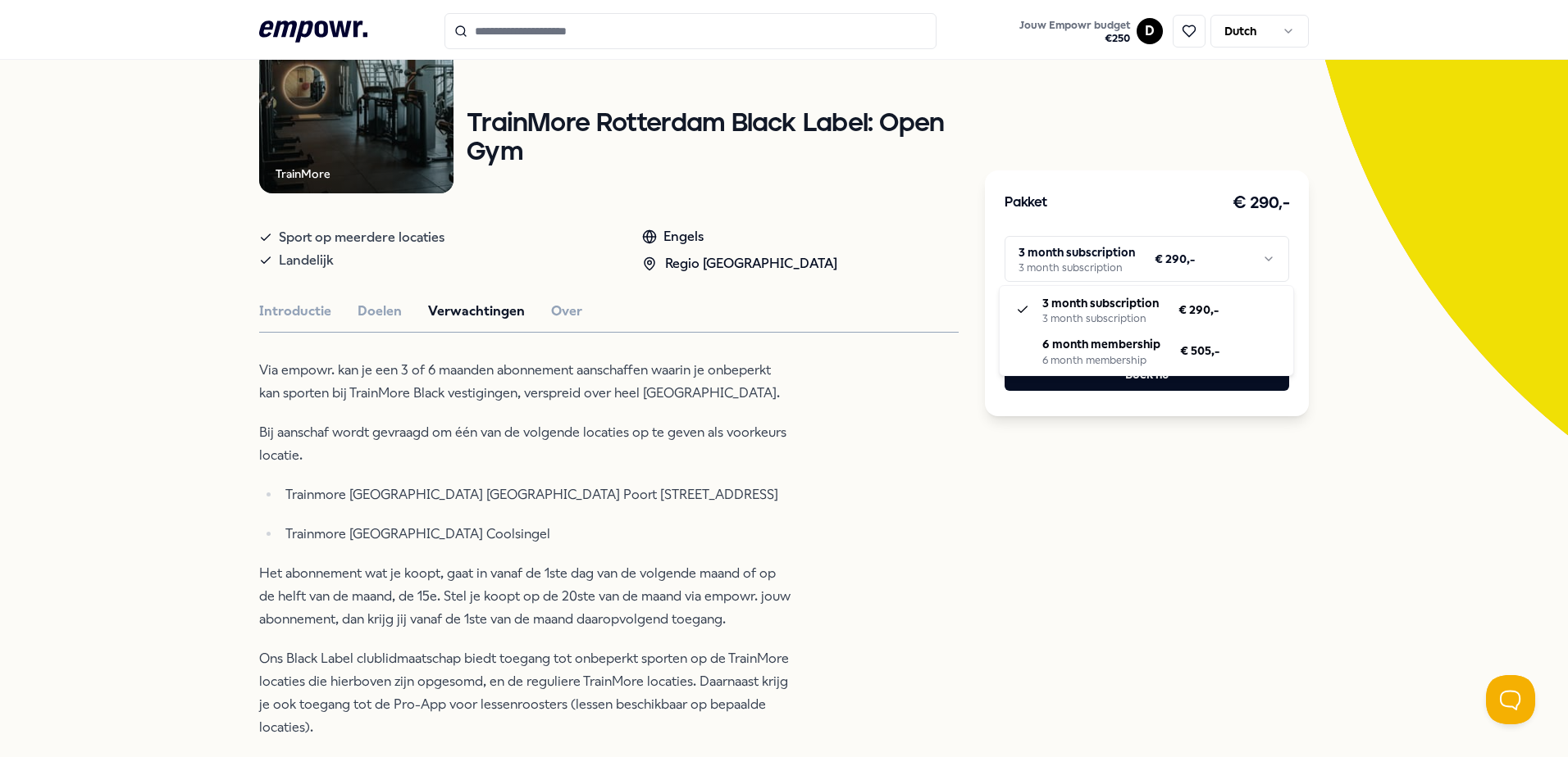
click at [1265, 259] on html ".empowr-logo_svg__cls-1{fill:#03032f} Jouw Empowr budget € 250 D Dutch Alle cat…" at bounding box center [784, 378] width 1568 height 757
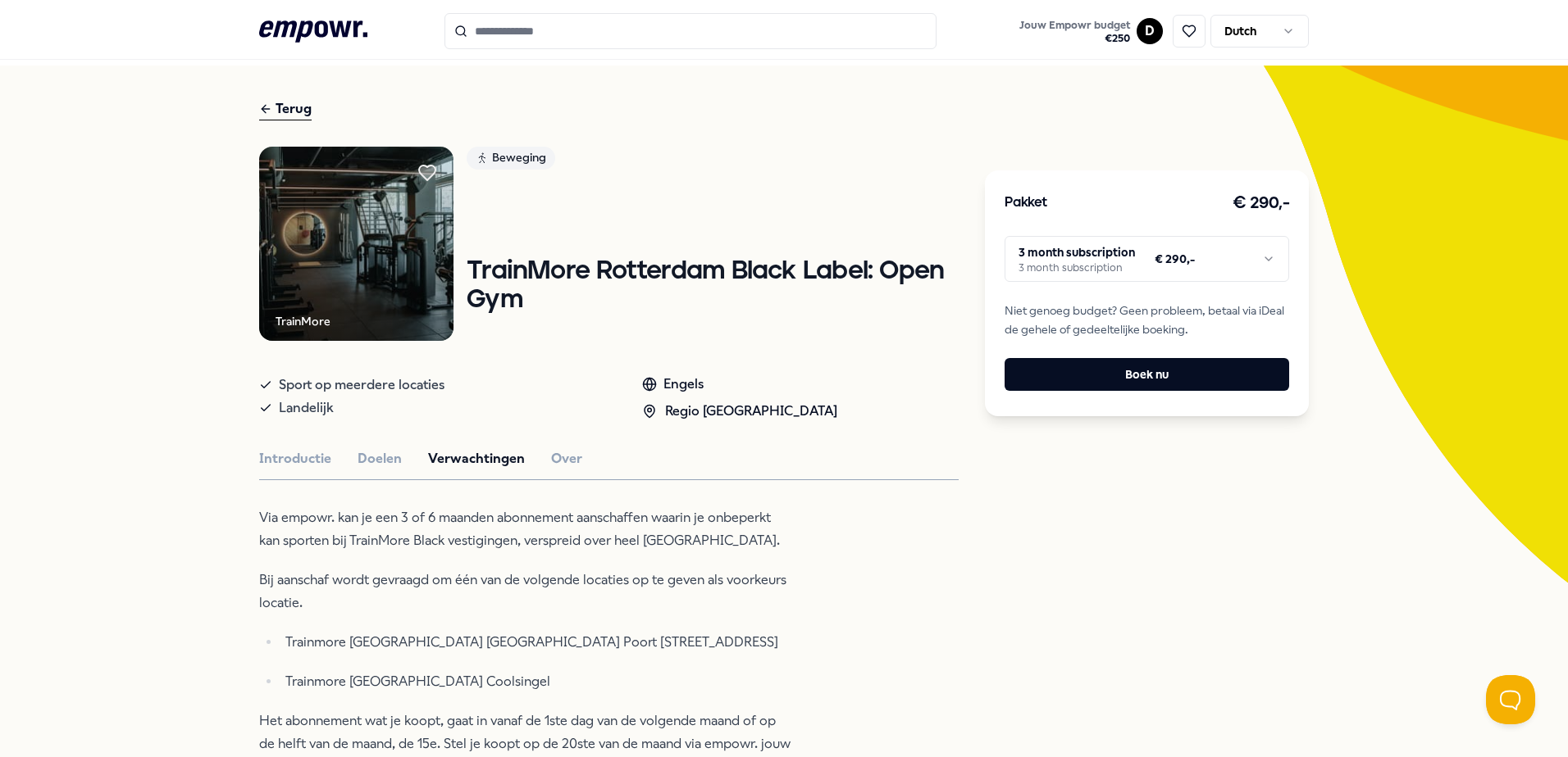
scroll to position [0, 0]
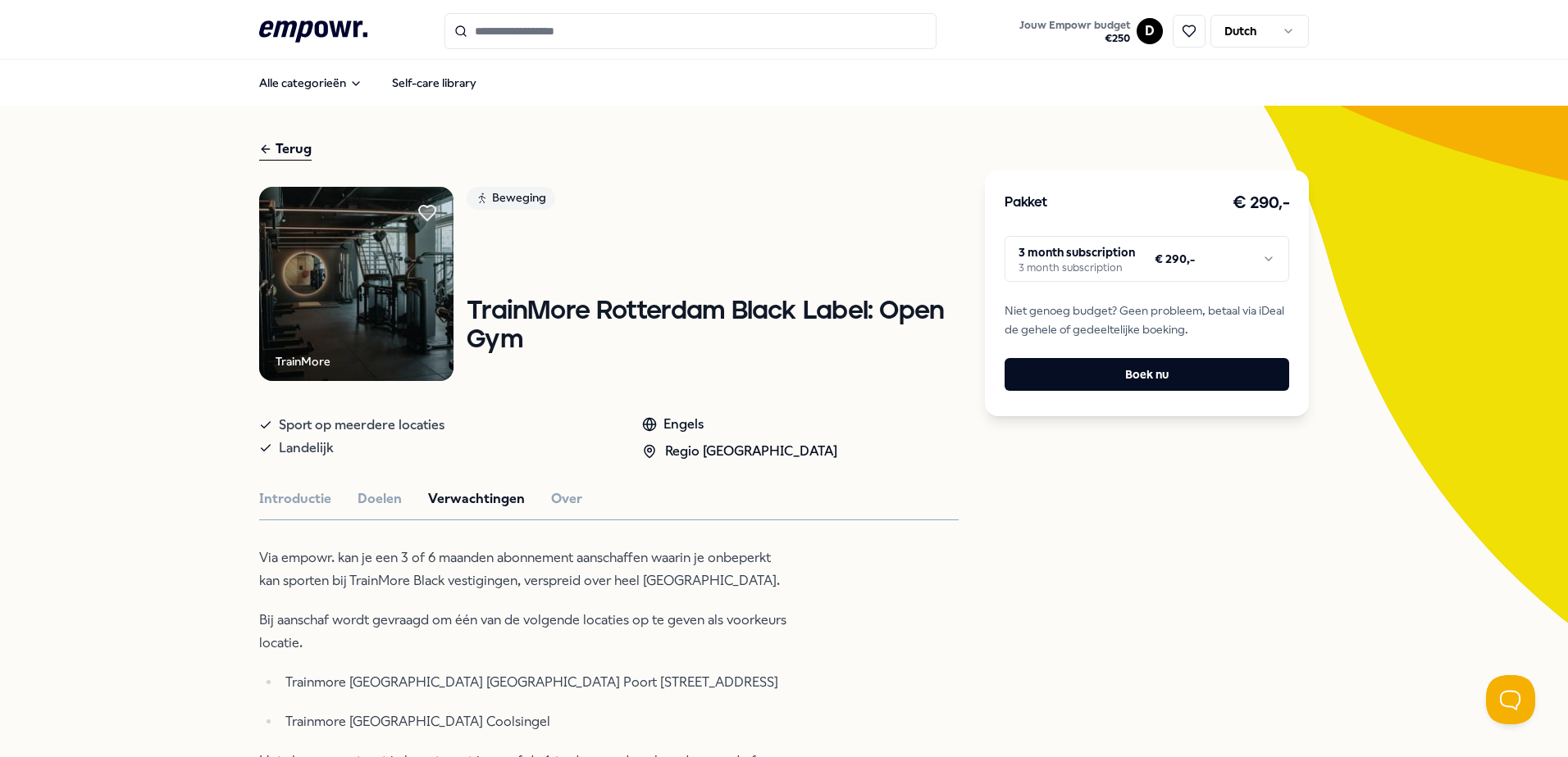
click at [520, 339] on h1 "TrainMore Rotterdam Black Label: Open Gym" at bounding box center [713, 326] width 492 height 56
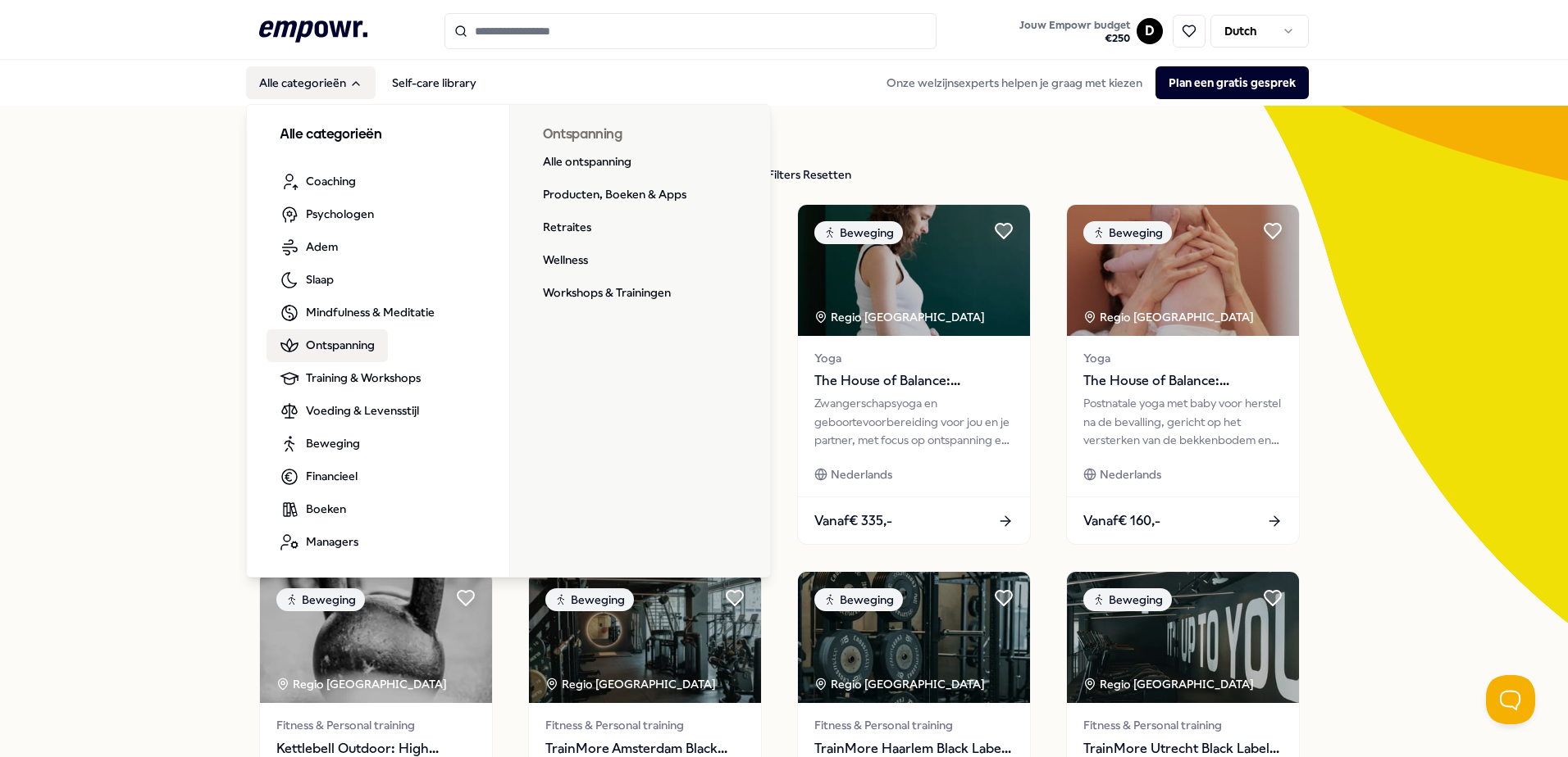
click at [344, 345] on span "Ontspanning" at bounding box center [340, 345] width 69 height 18
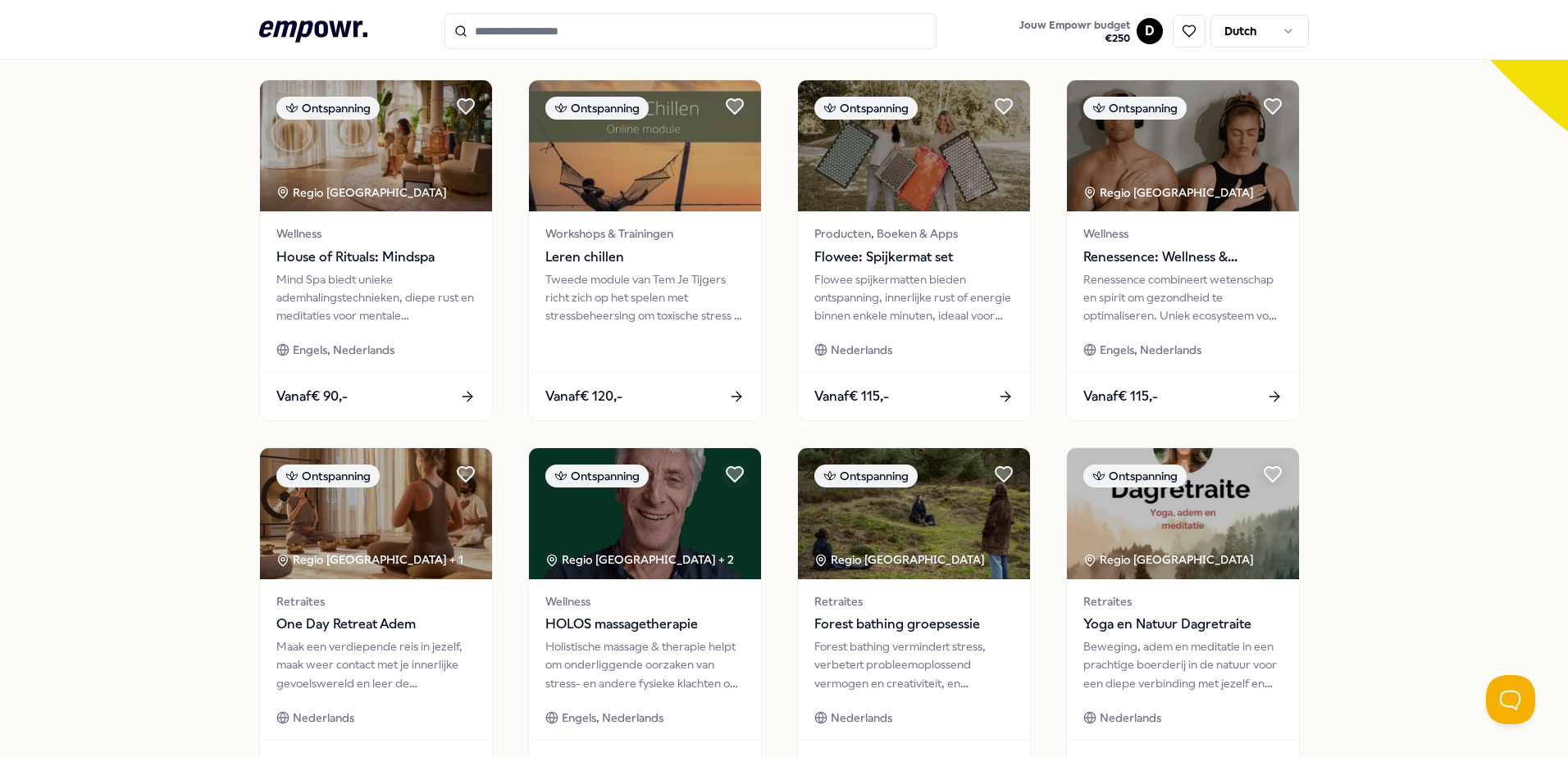
scroll to position [655, 0]
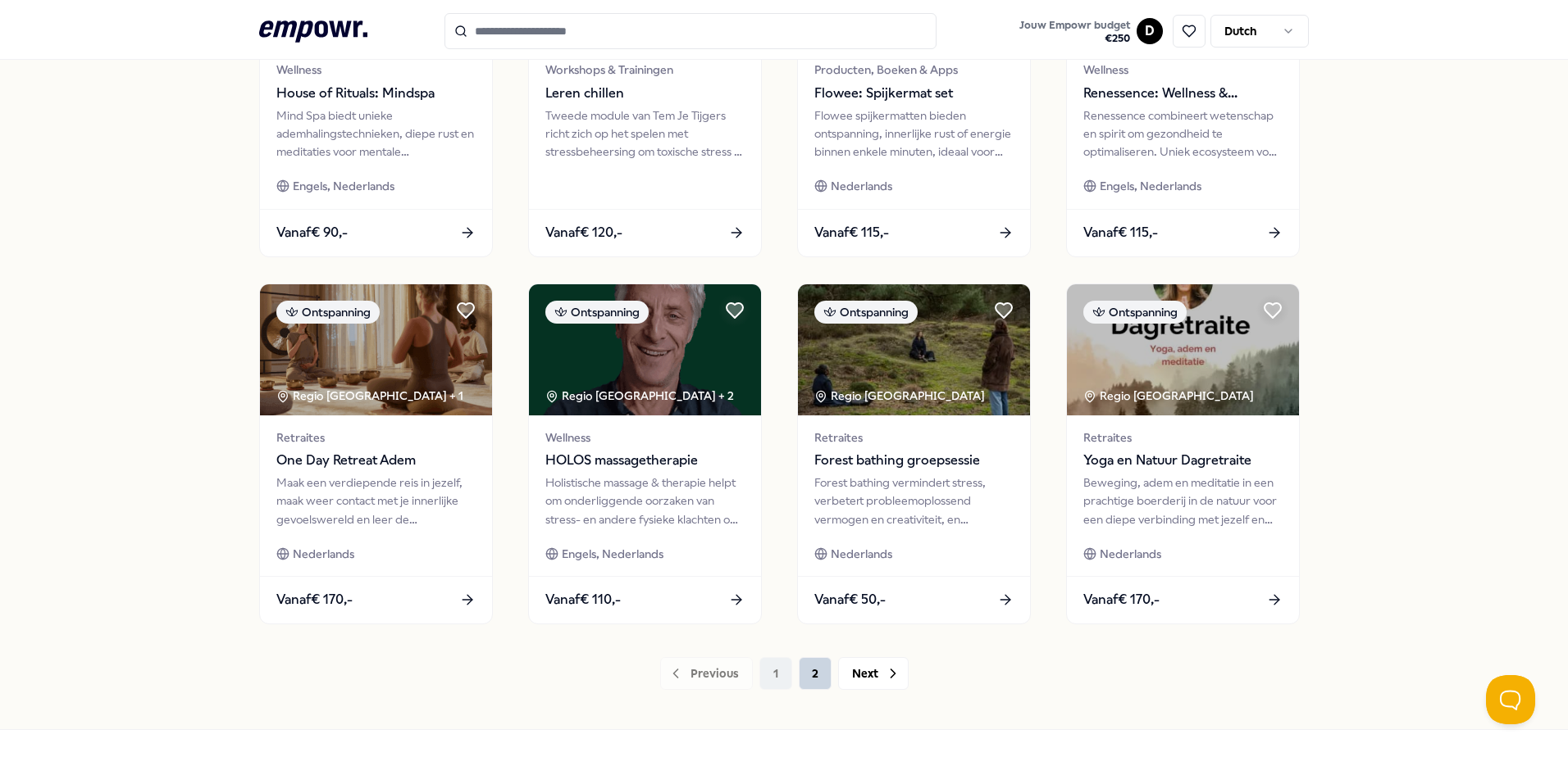
click at [810, 681] on button "2" at bounding box center [815, 673] width 33 height 33
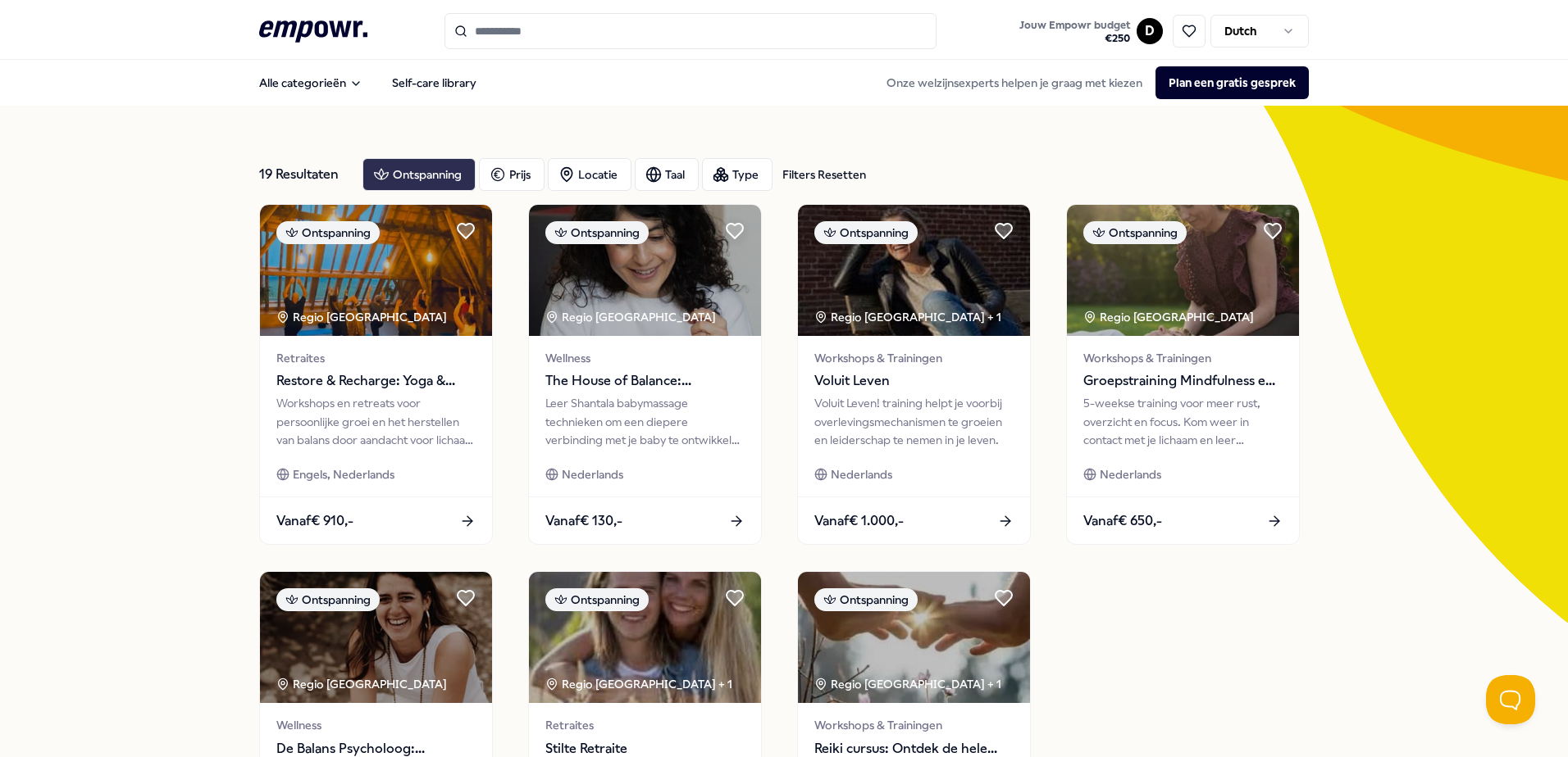
click at [421, 171] on div "Ontspanning" at bounding box center [419, 174] width 113 height 33
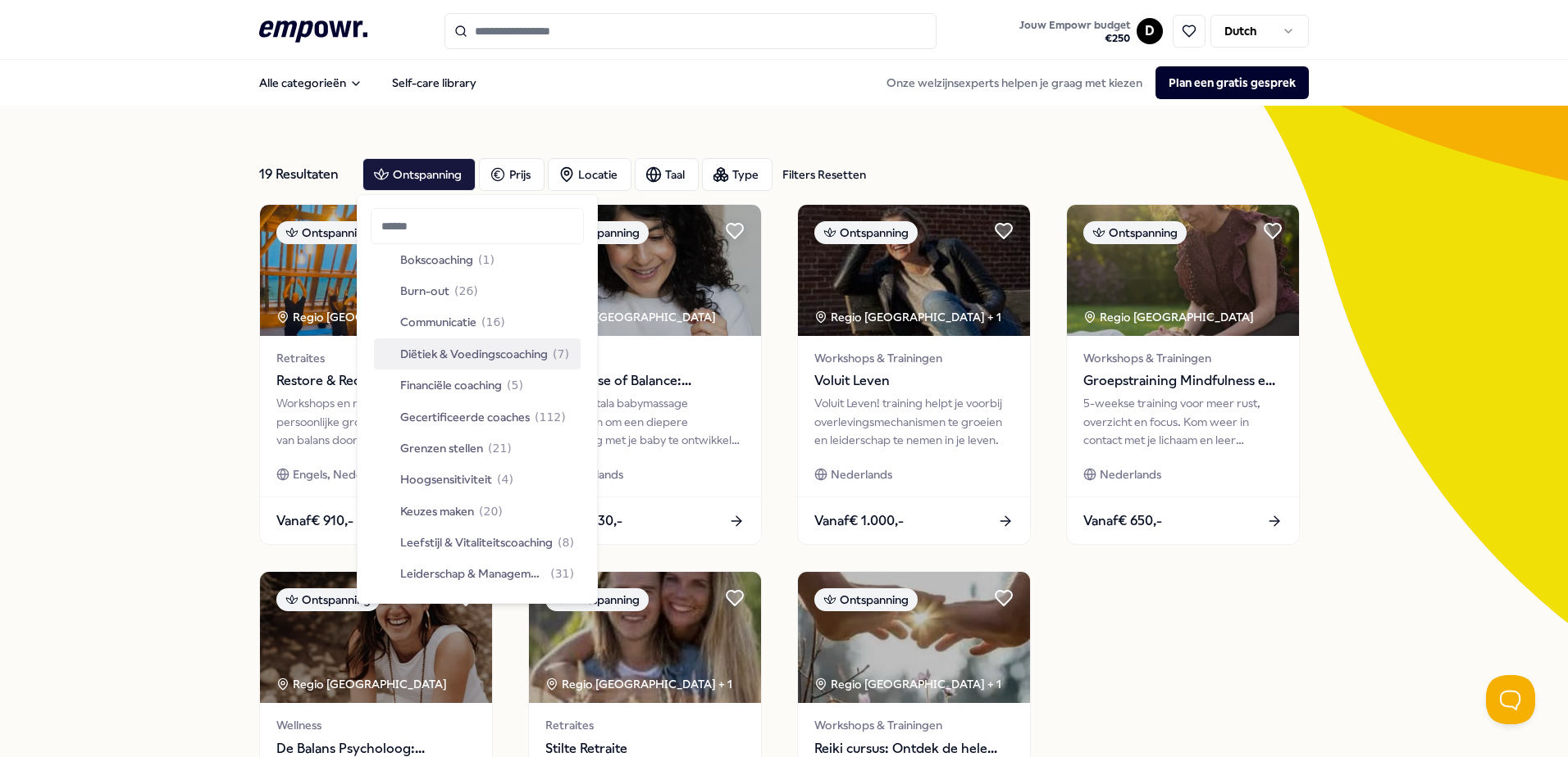
scroll to position [164, 0]
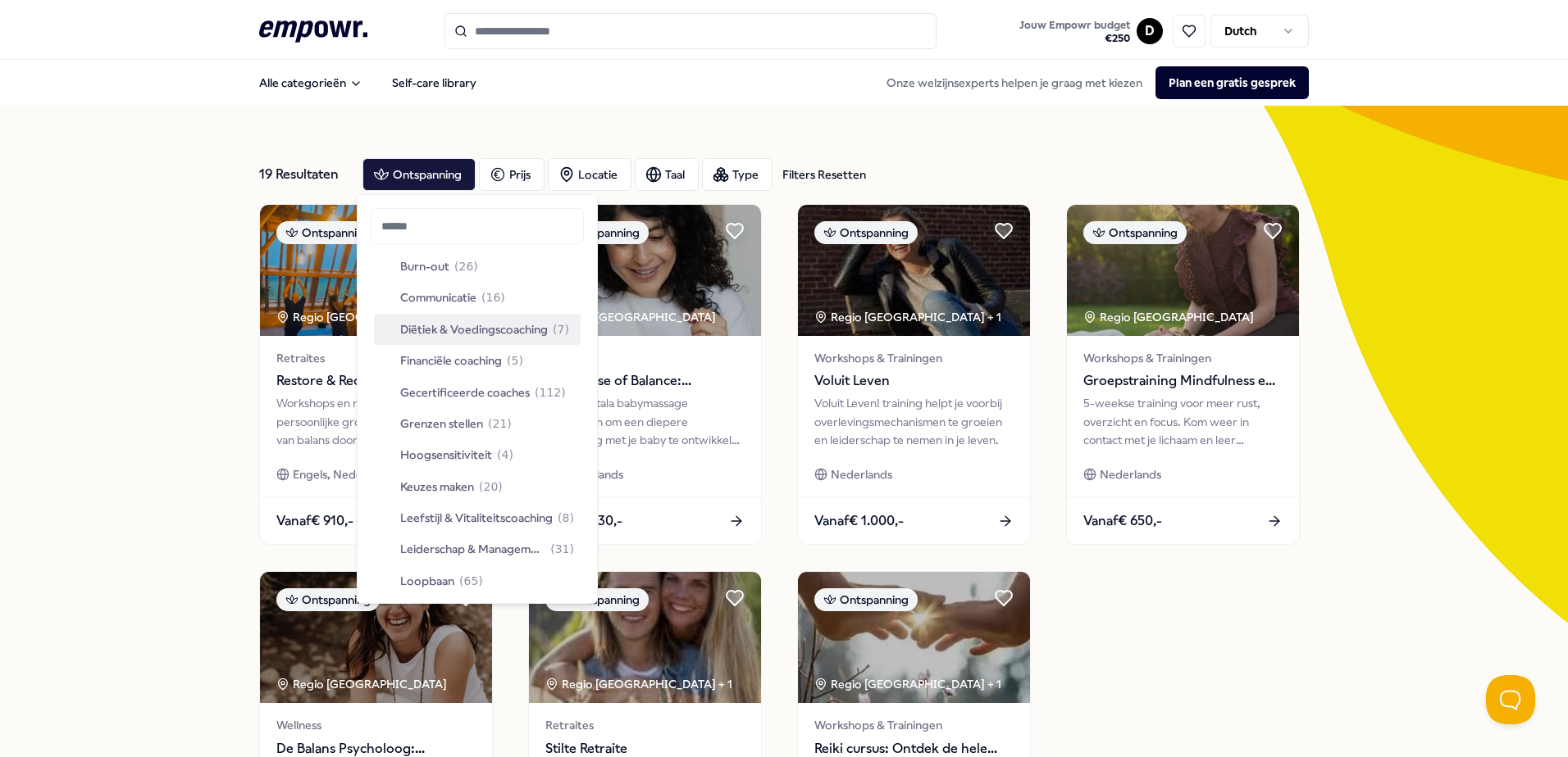
click at [481, 325] on span "Diëtiek & Voedingscoaching" at bounding box center [474, 329] width 148 height 18
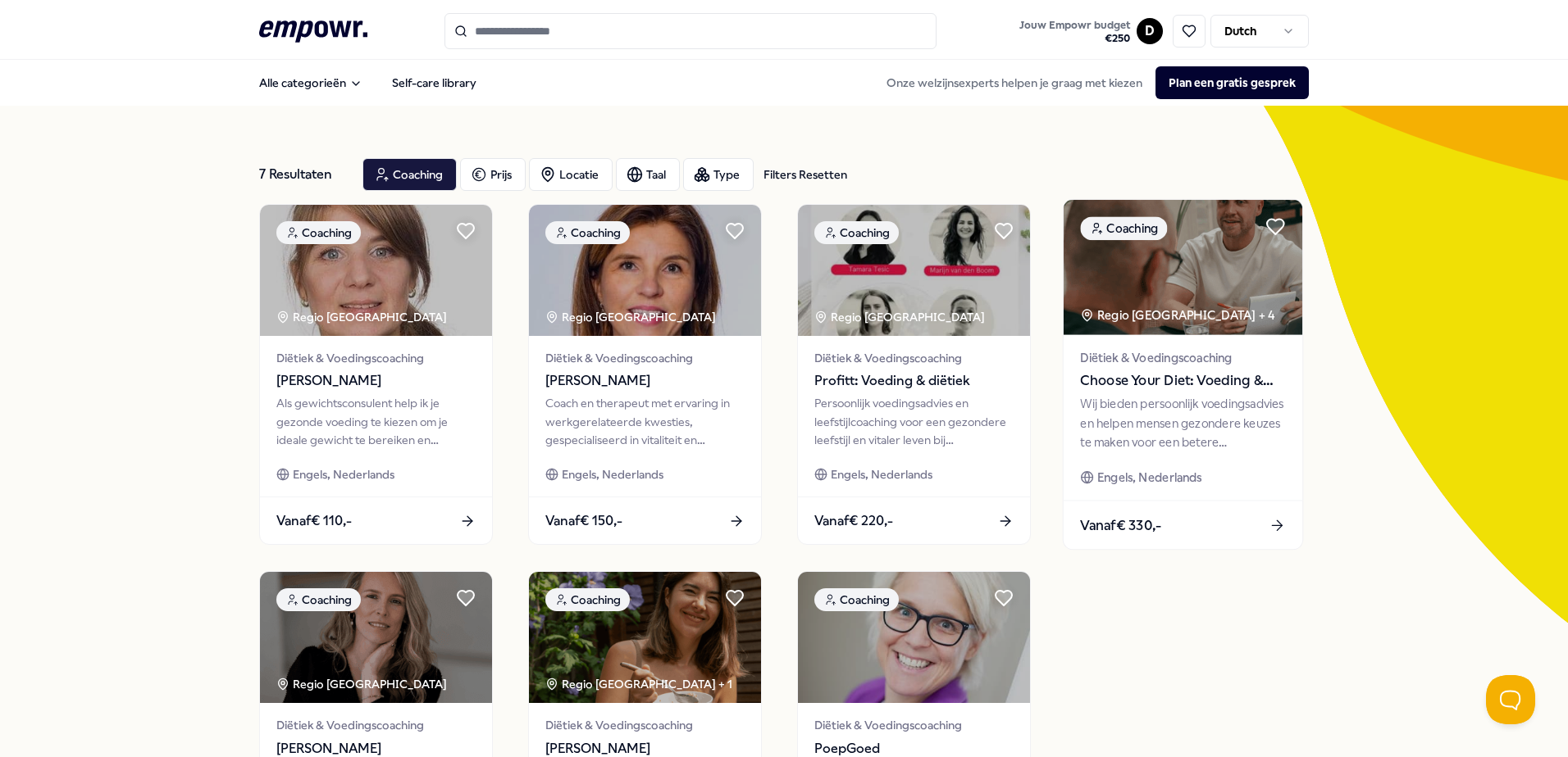
click at [1253, 521] on div "Vanaf € 330,-" at bounding box center [1182, 525] width 239 height 48
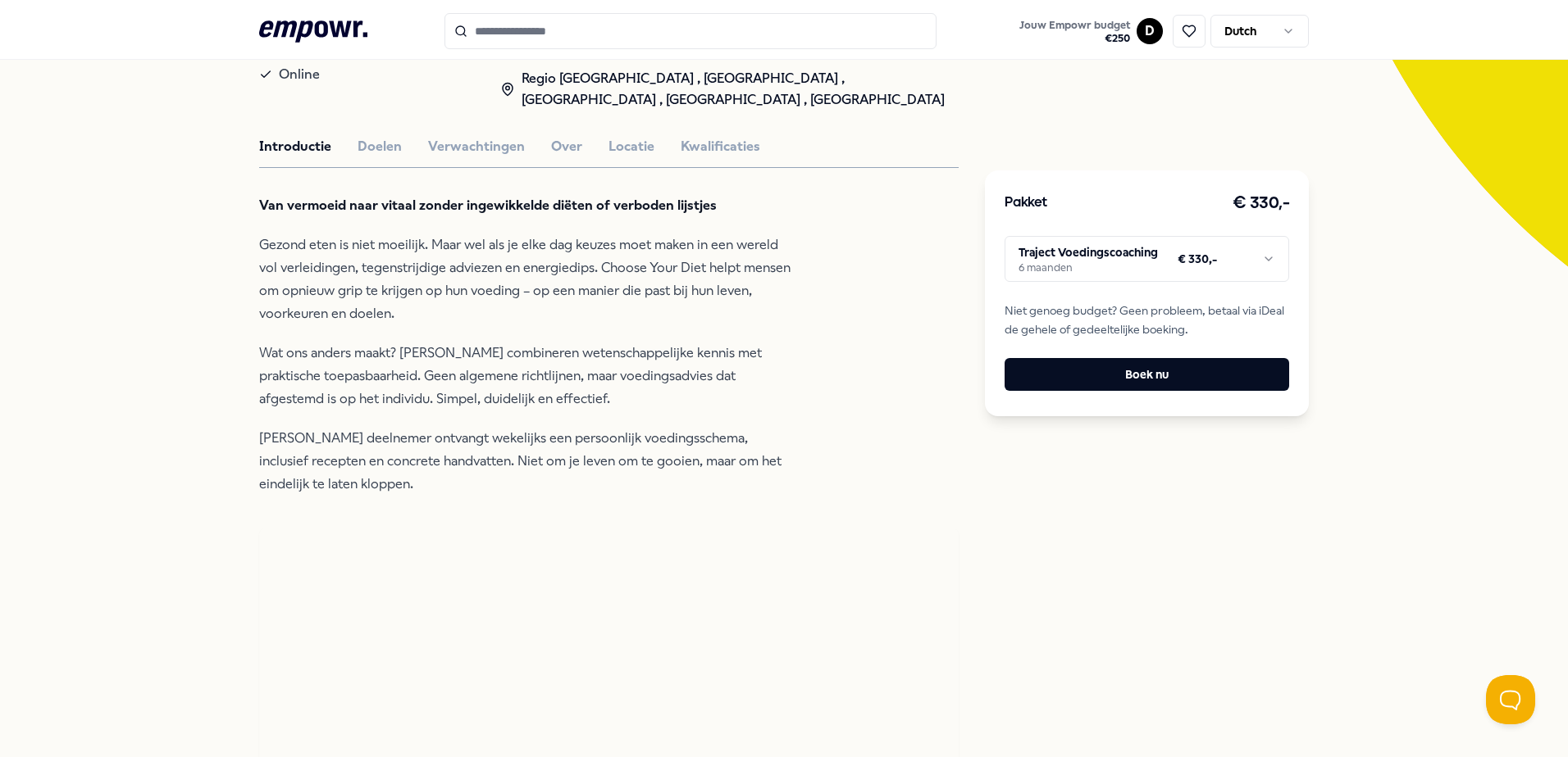
scroll to position [328, 0]
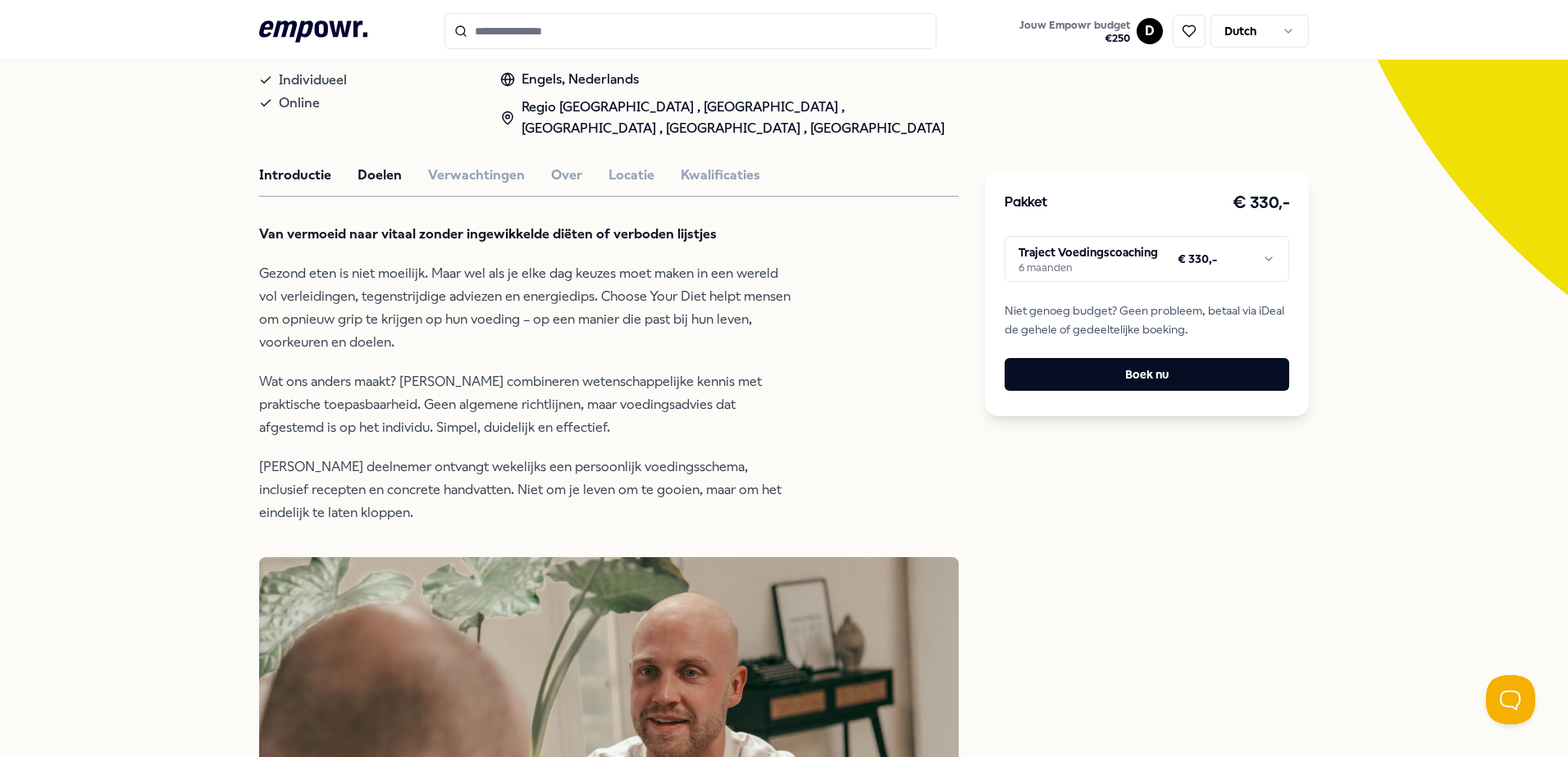
click at [382, 174] on button "Doelen" at bounding box center [380, 175] width 44 height 21
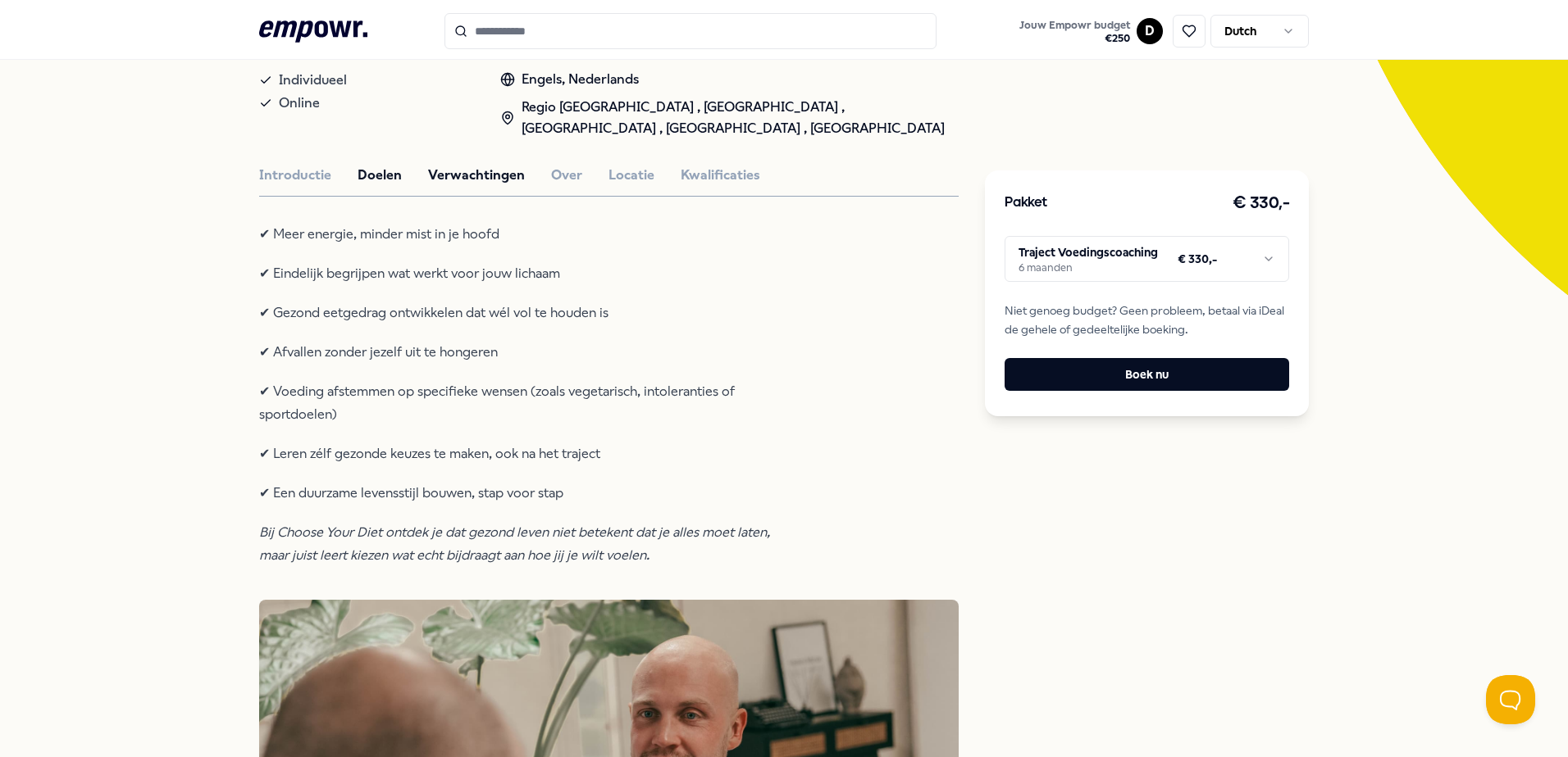
click at [461, 173] on button "Verwachtingen" at bounding box center [476, 175] width 97 height 21
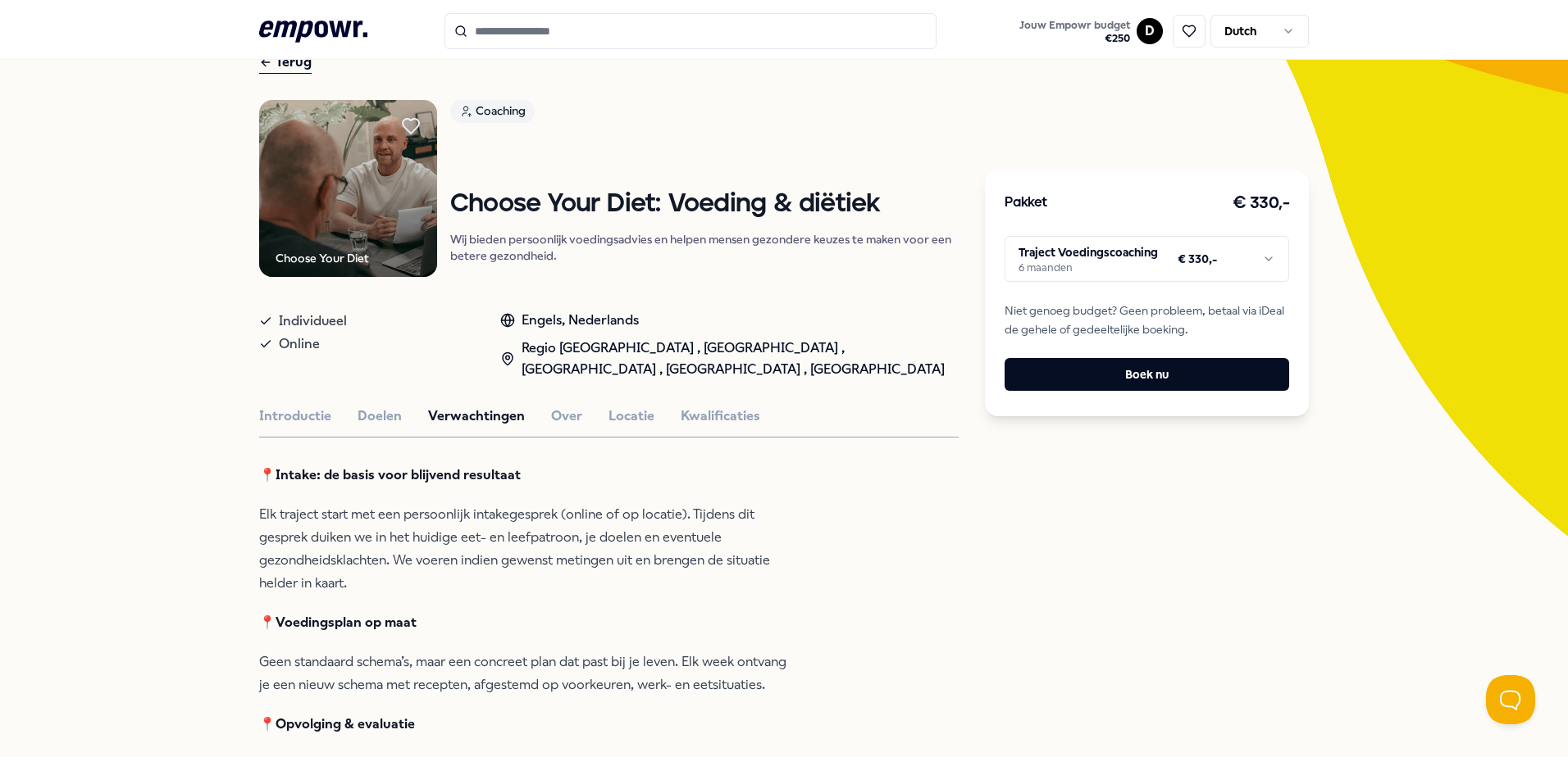
scroll to position [82, 0]
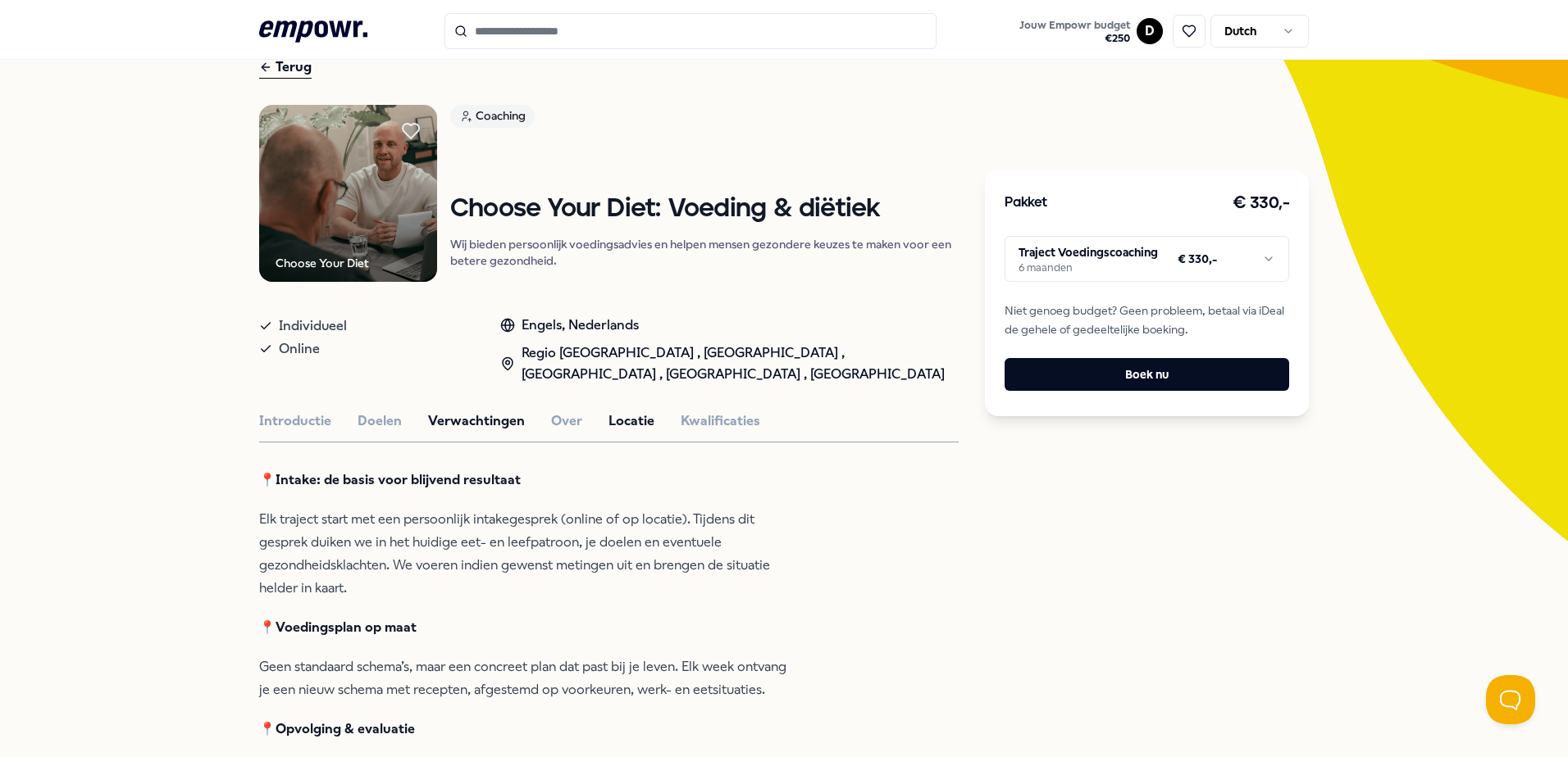
click at [618, 427] on button "Locatie" at bounding box center [631, 420] width 46 height 21
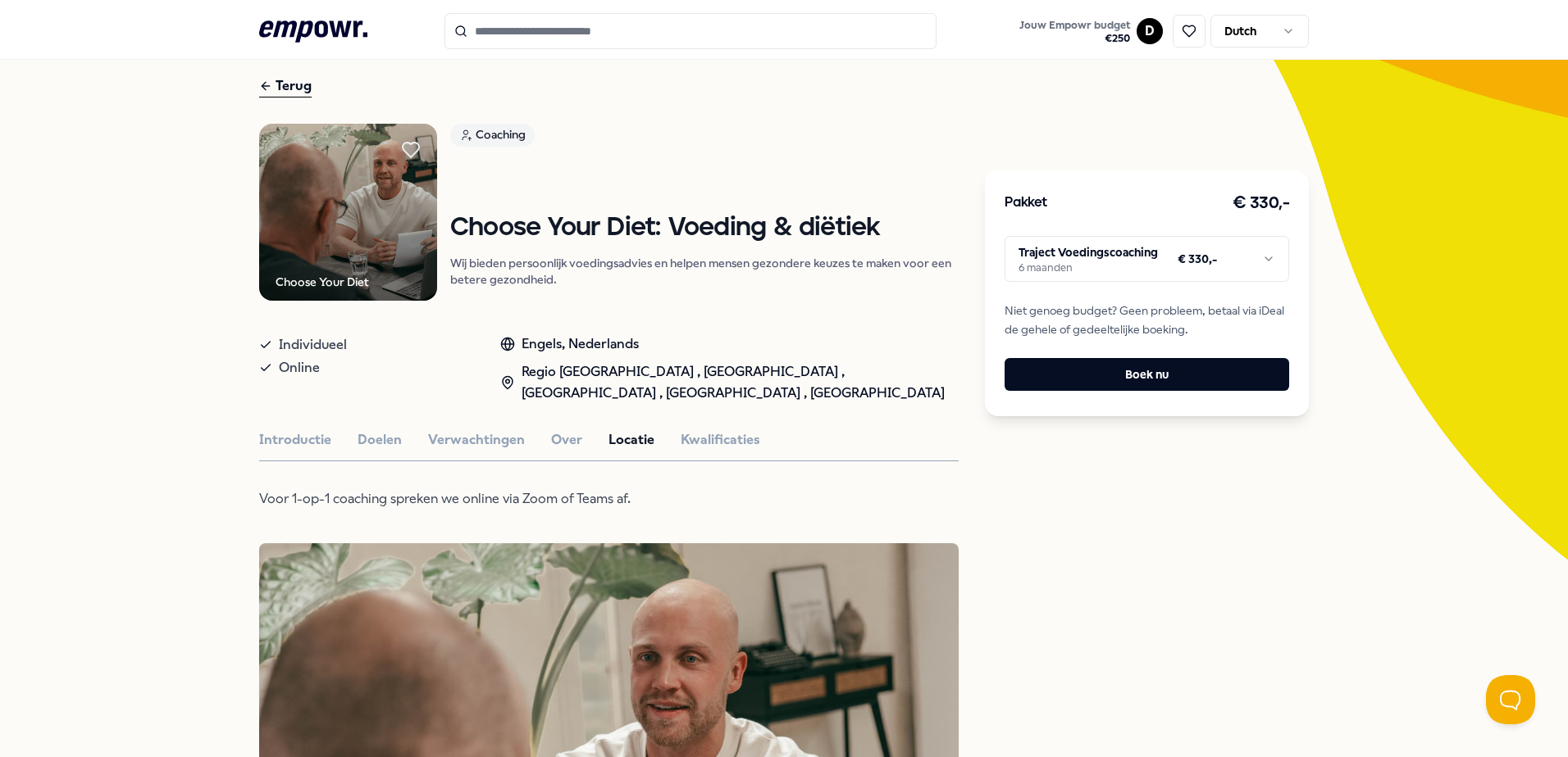
scroll to position [38, 0]
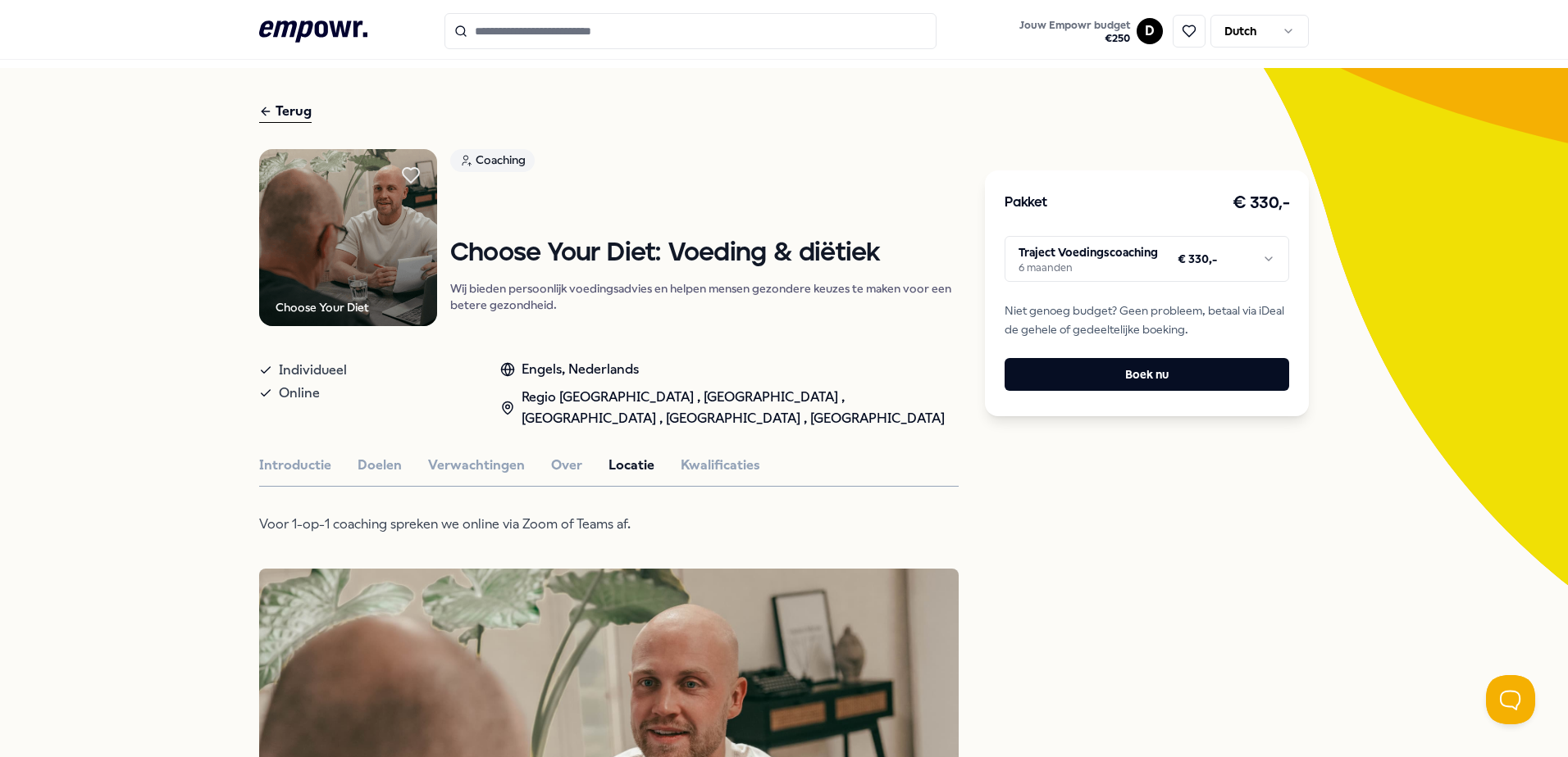
click at [542, 32] on input "Search for products, categories or subcategories" at bounding box center [690, 31] width 492 height 36
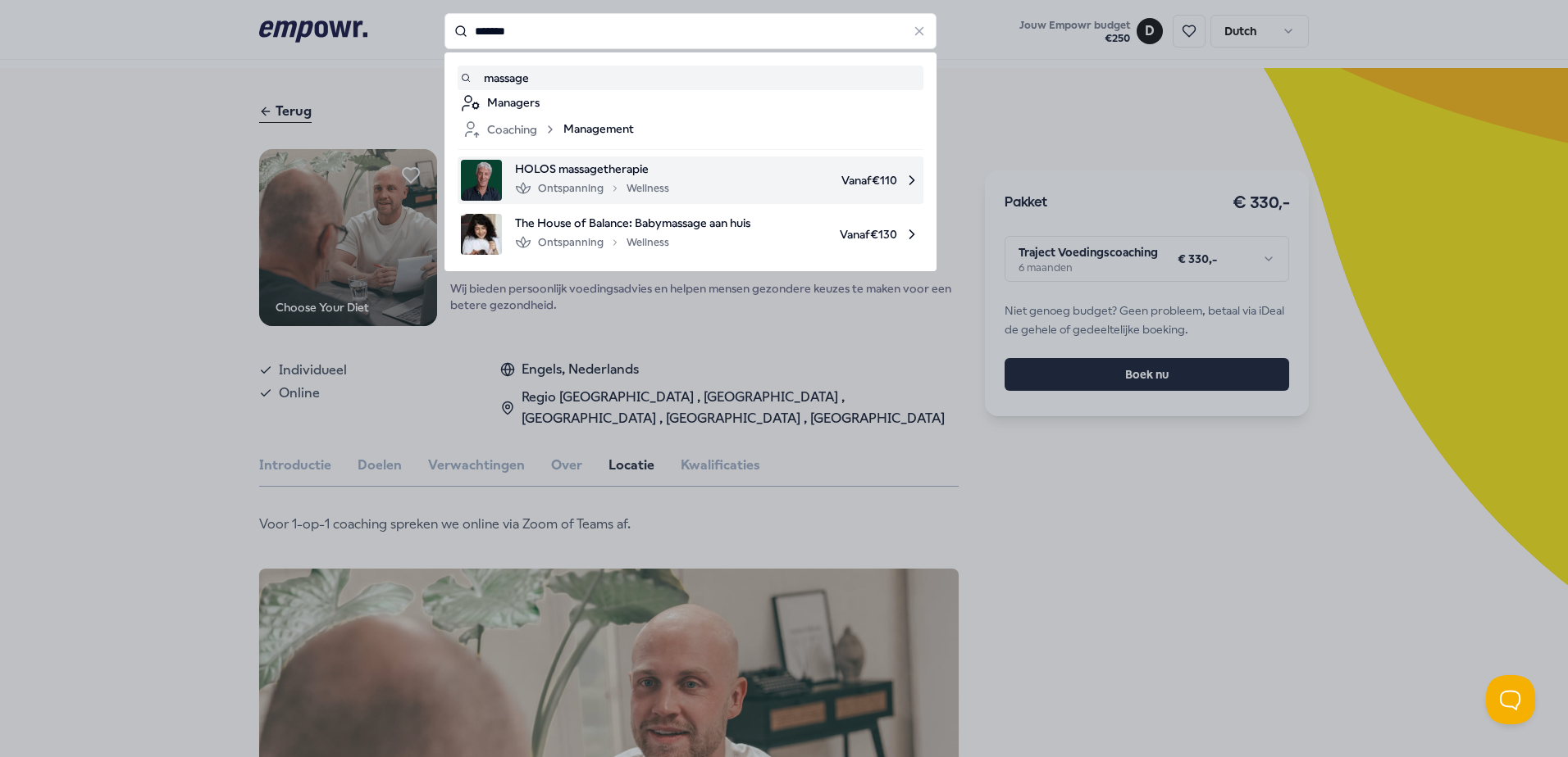
click at [574, 168] on span "HOLOS massagetherapie" at bounding box center [592, 169] width 154 height 18
type input "*******"
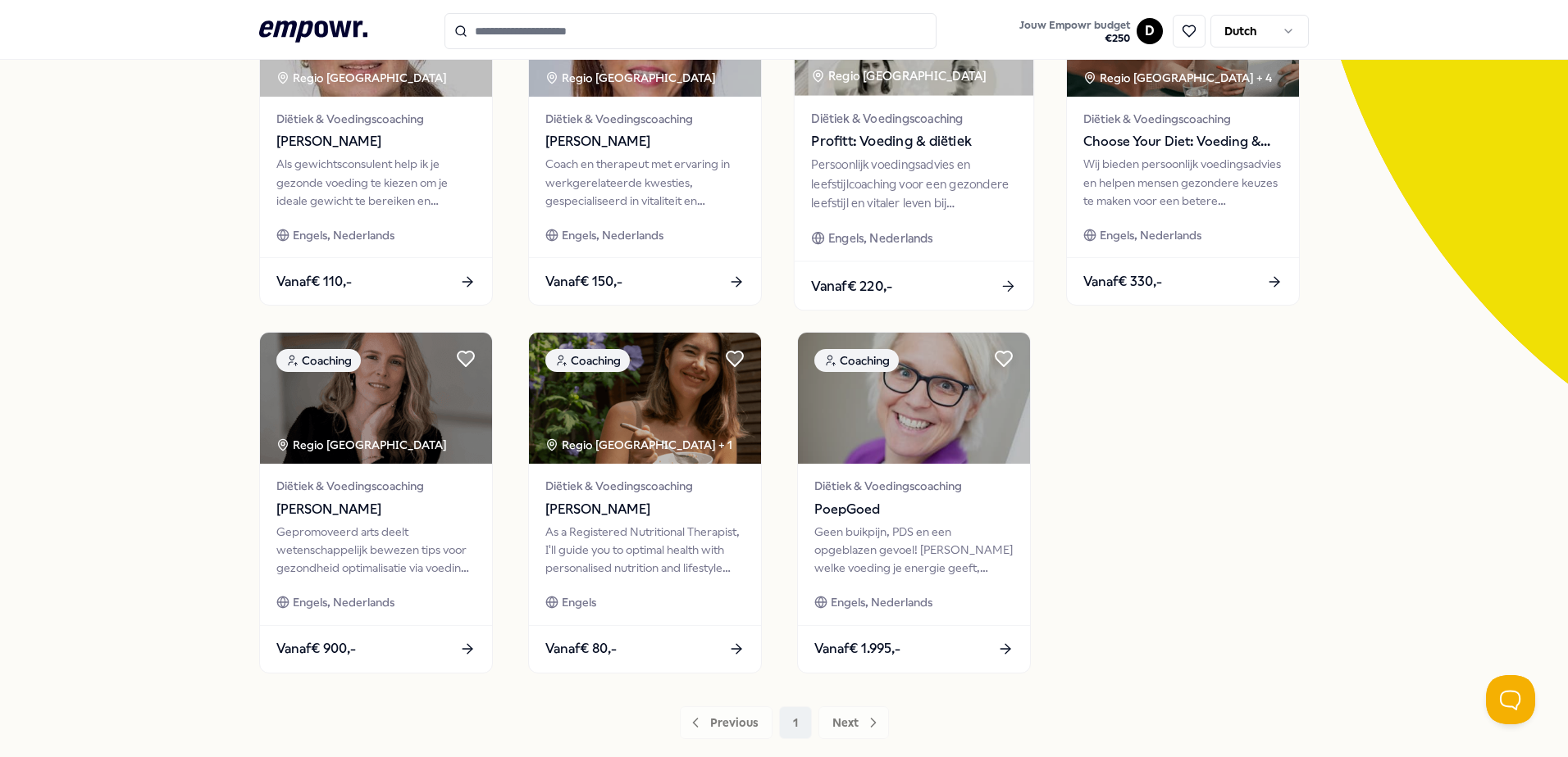
scroll to position [246, 0]
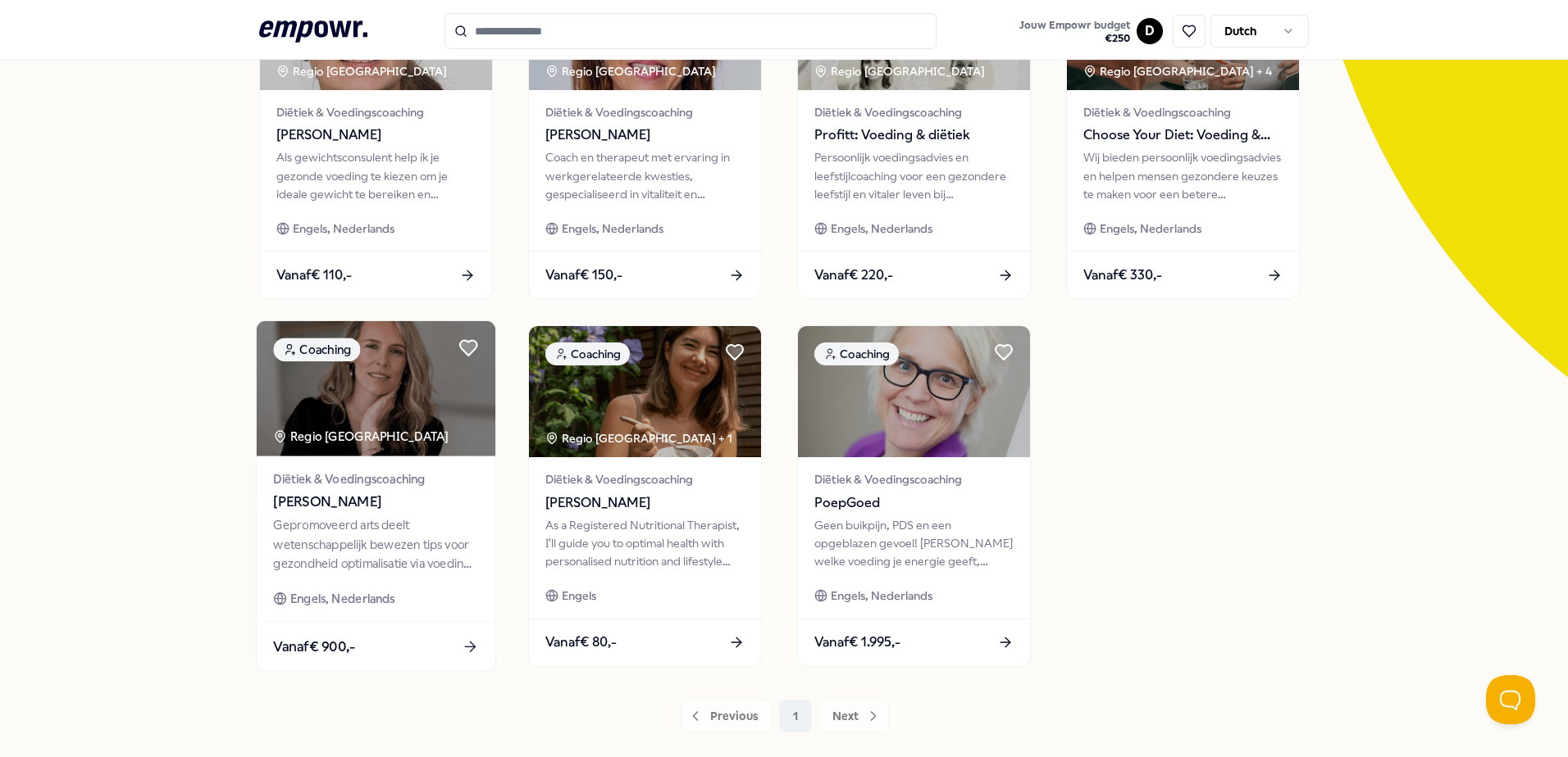
click at [469, 642] on icon at bounding box center [471, 646] width 5 height 10
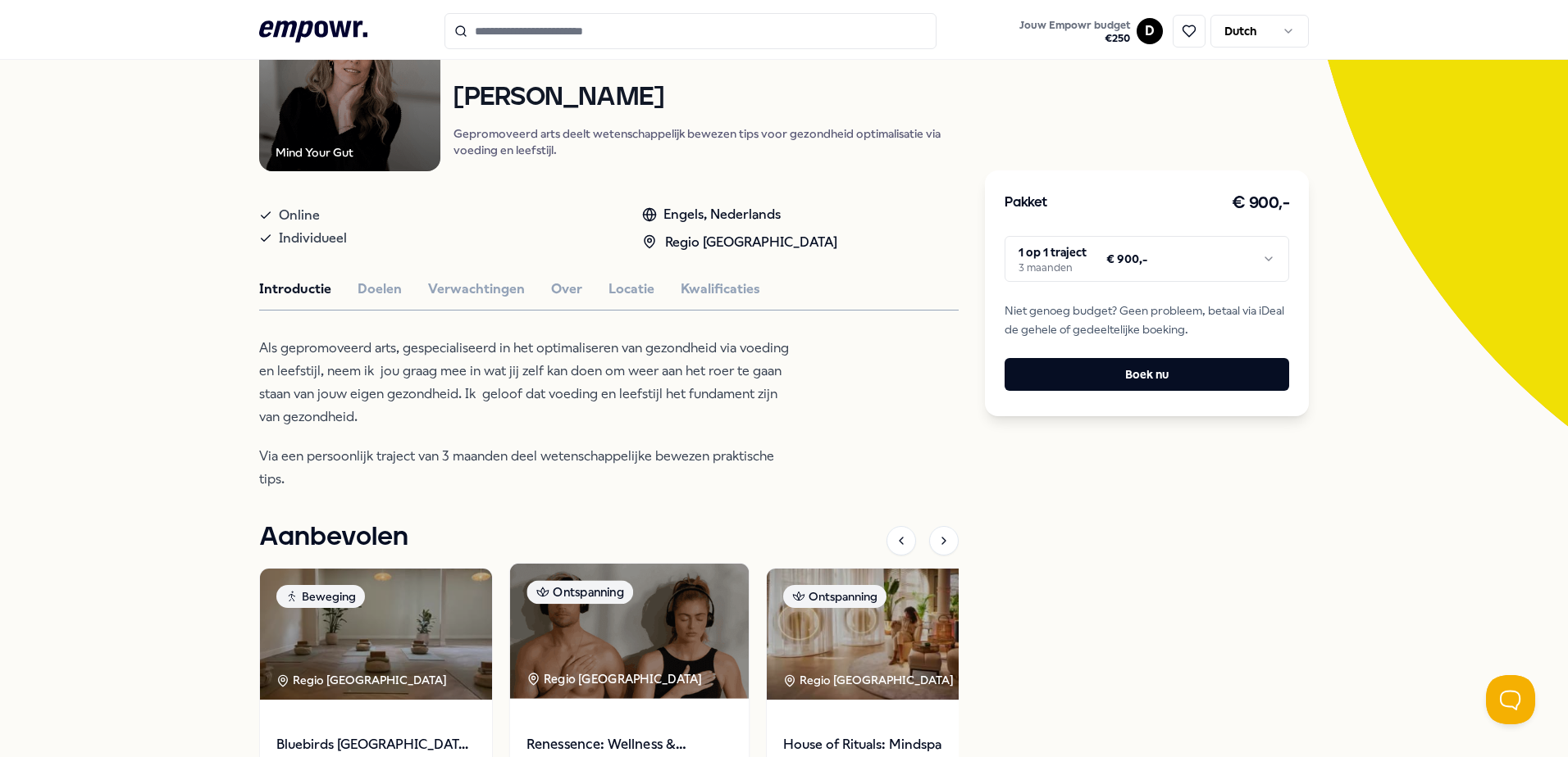
scroll to position [188, 0]
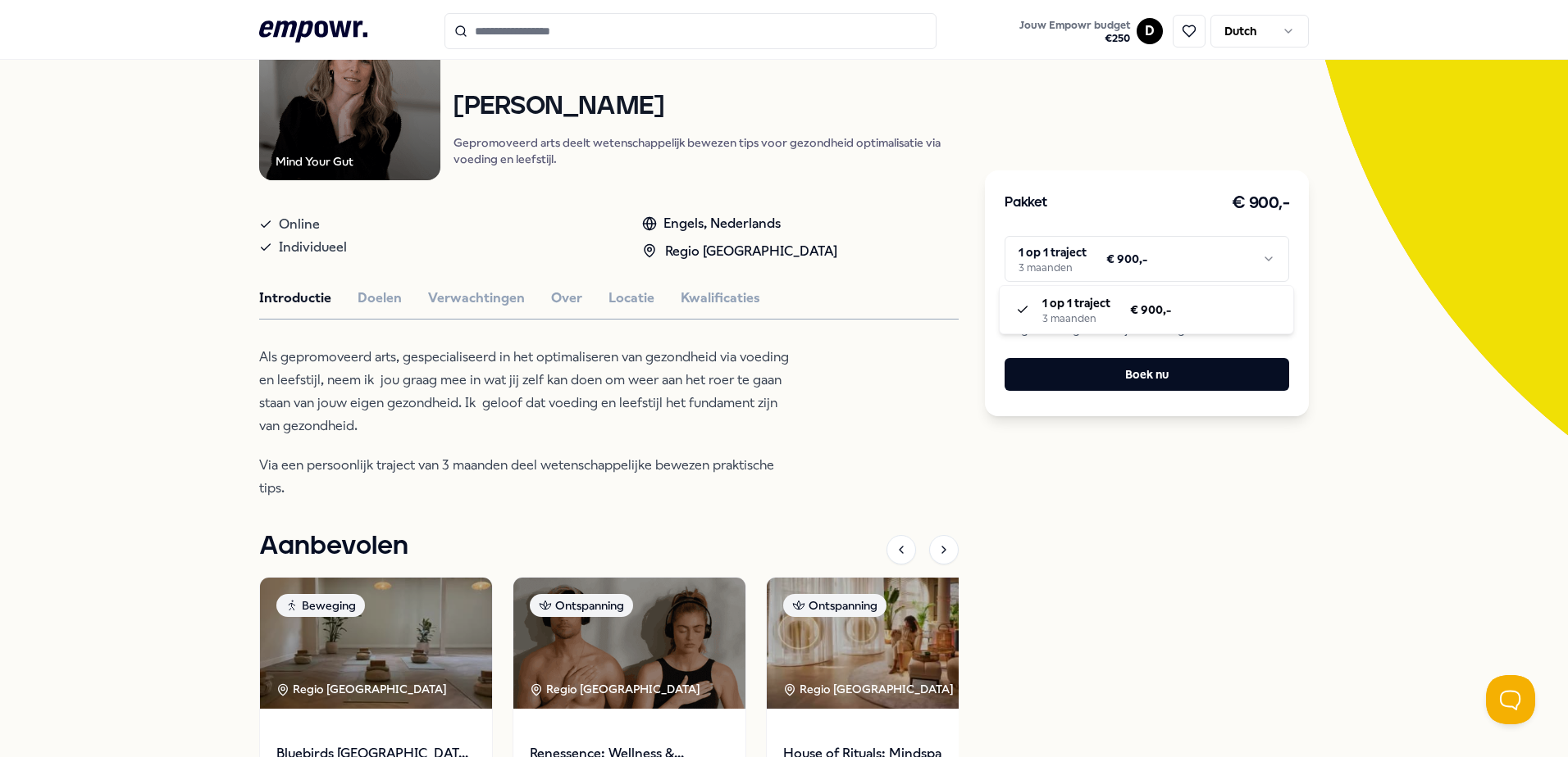
click at [1051, 262] on html ".empowr-logo_svg__cls-1{fill:#03032f} Jouw Empowr budget € 250 D Dutch Alle cat…" at bounding box center [784, 378] width 1568 height 757
click at [559, 297] on button "Over" at bounding box center [567, 298] width 31 height 21
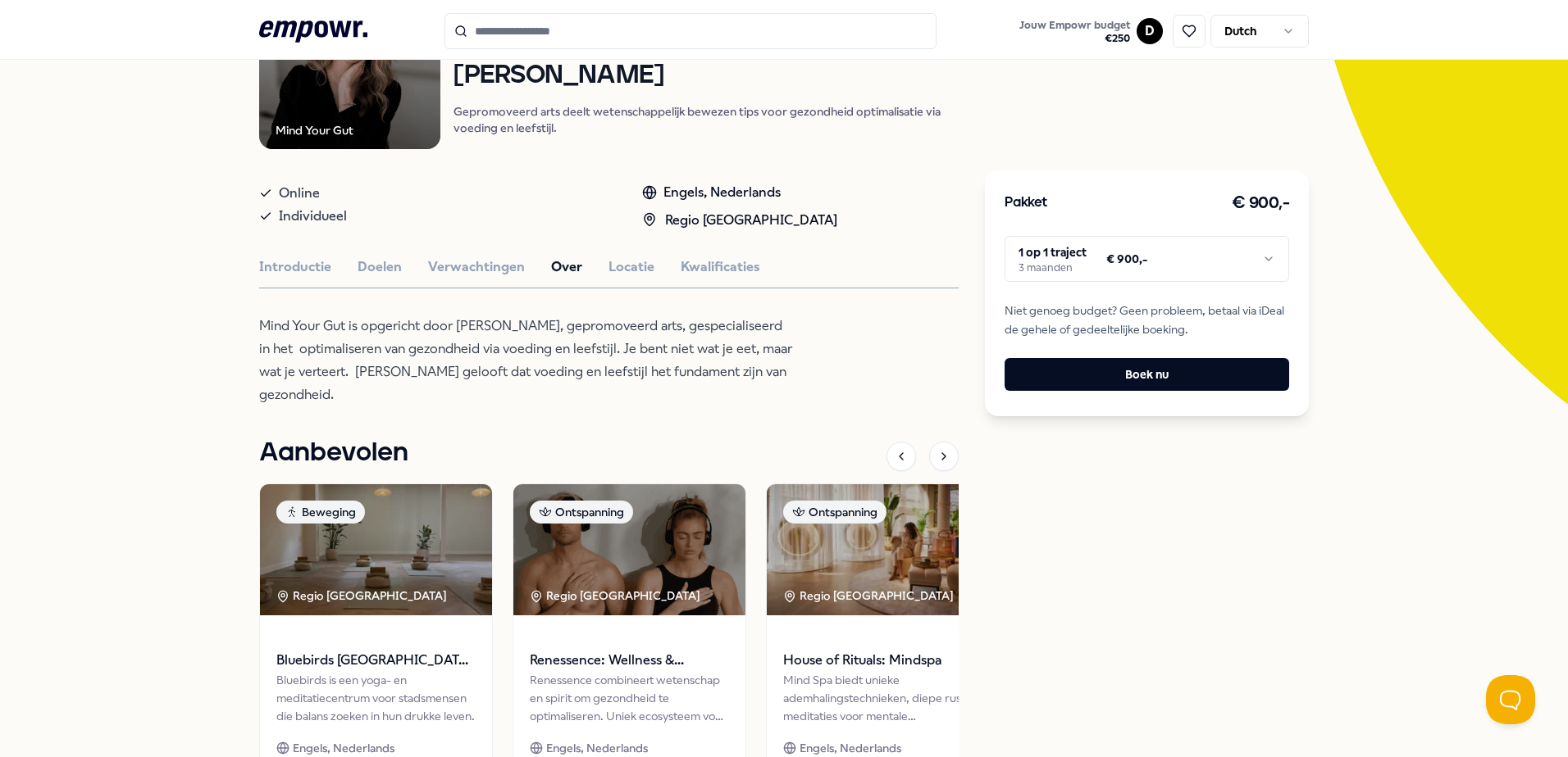
scroll to position [270, 0]
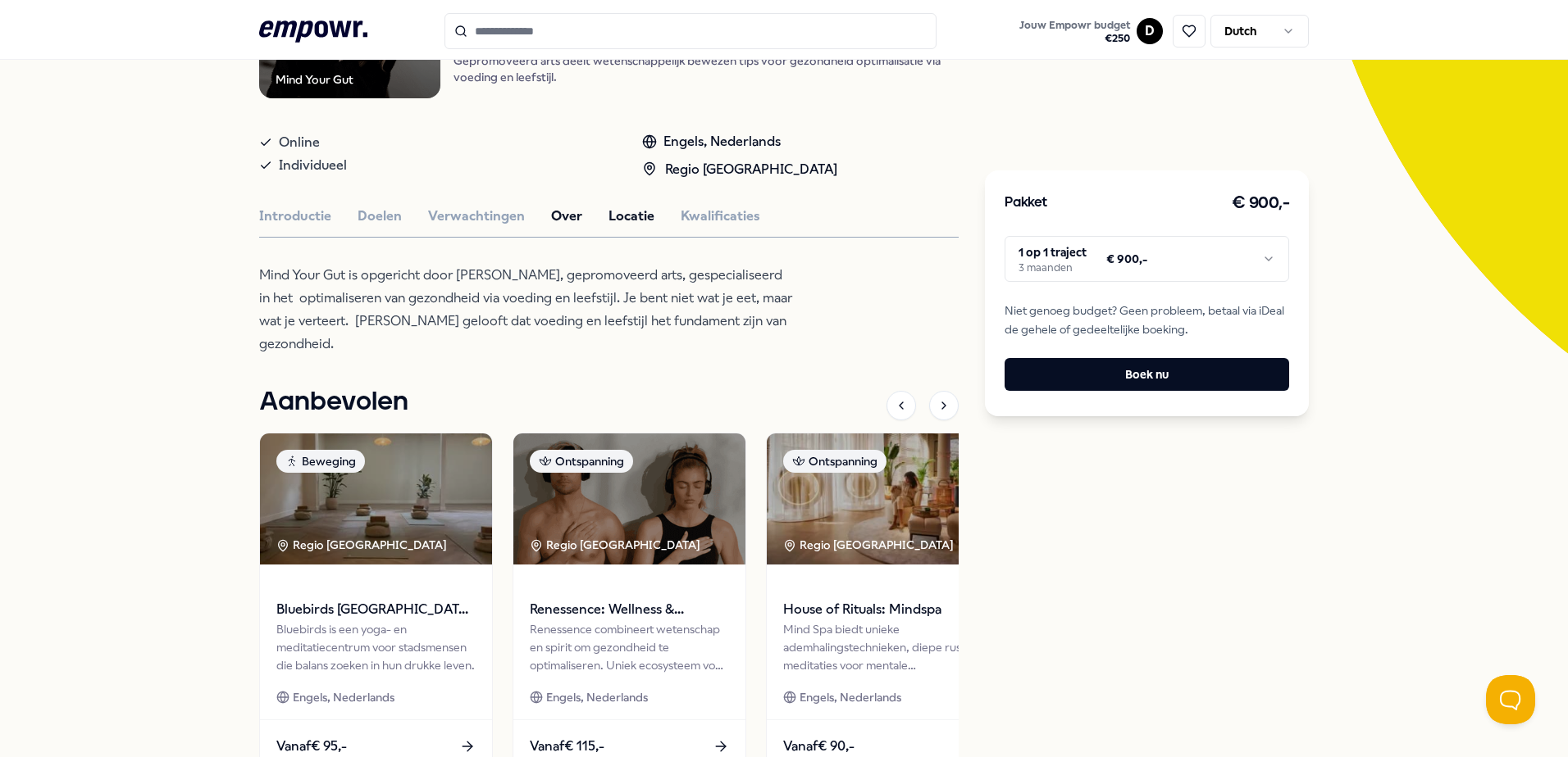
click at [608, 219] on button "Locatie" at bounding box center [631, 216] width 46 height 21
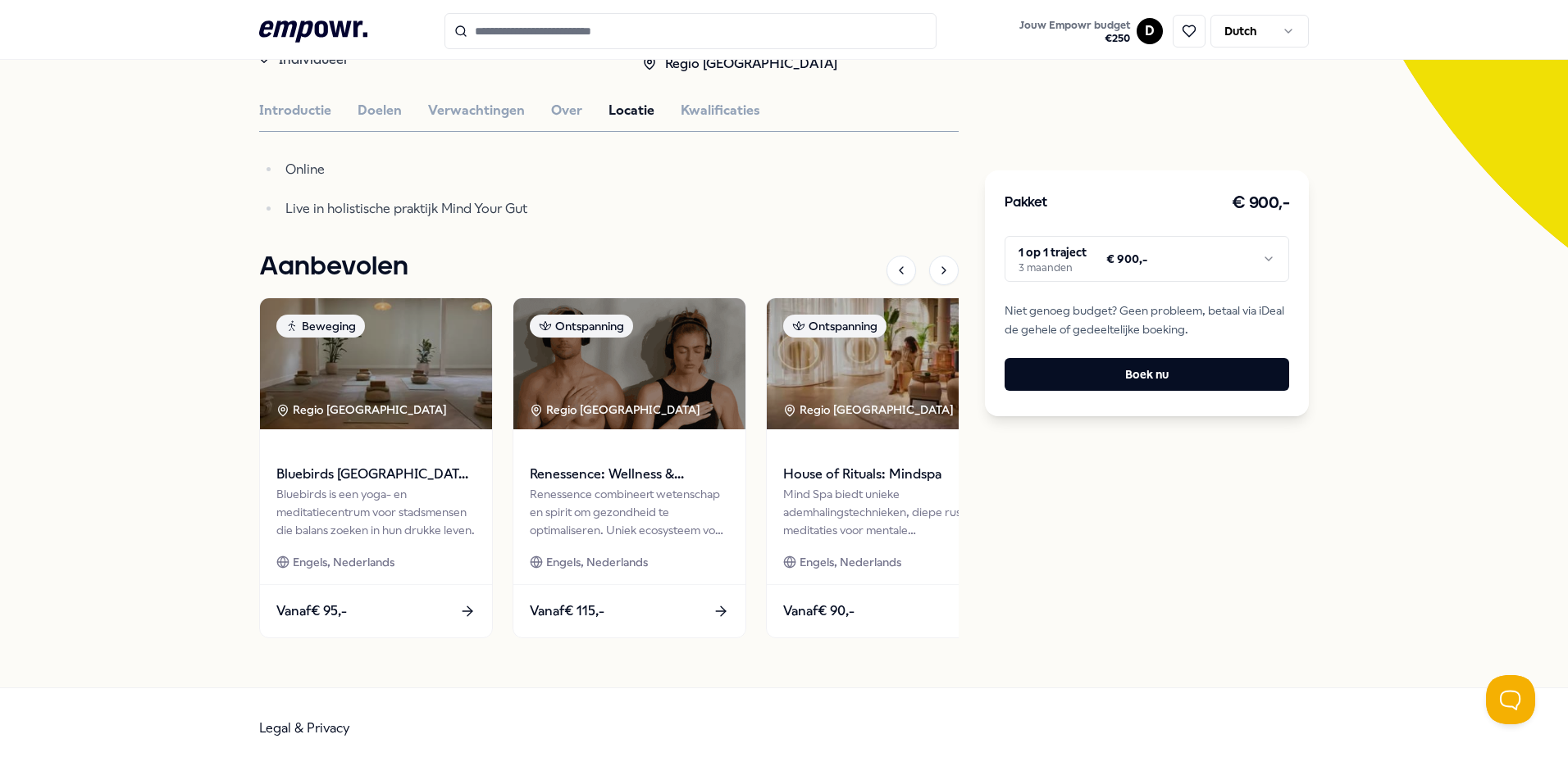
scroll to position [388, 0]
